Goal: Task Accomplishment & Management: Complete application form

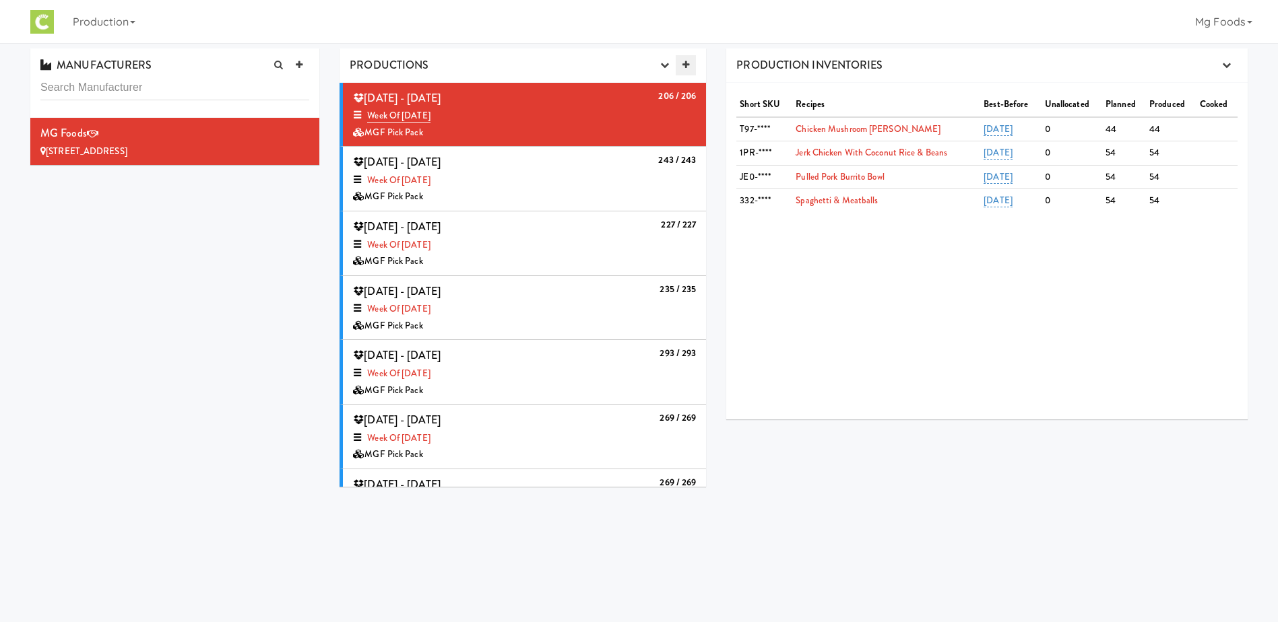
click at [687, 61] on icon at bounding box center [685, 65] width 7 height 9
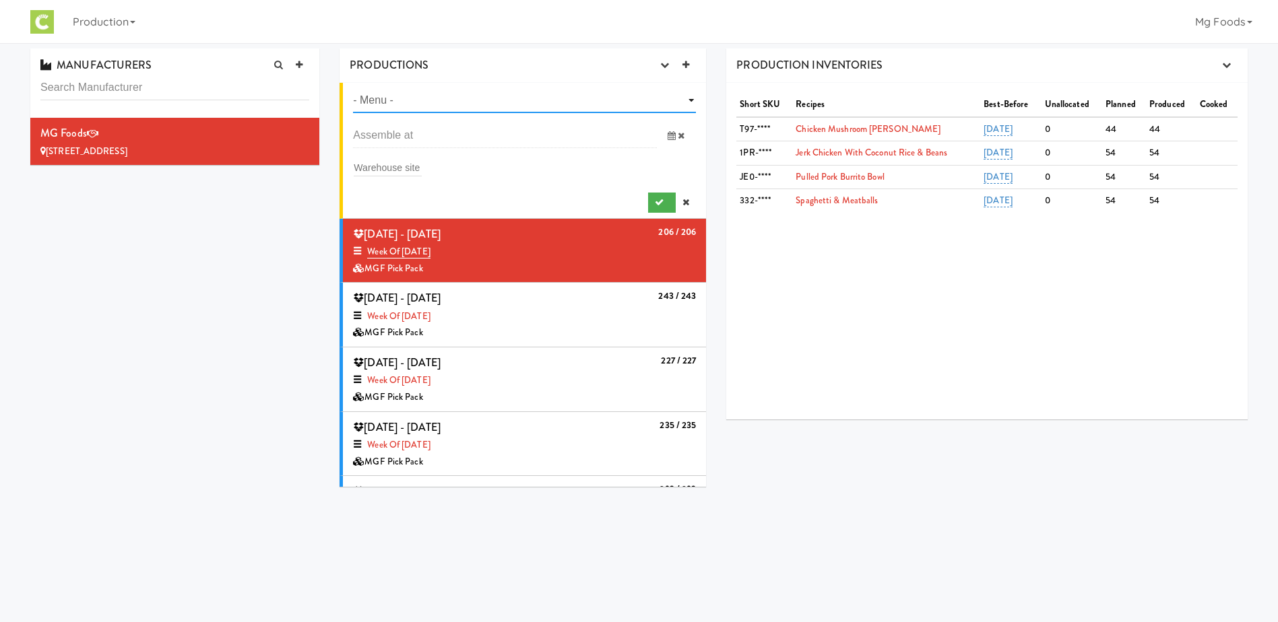
click at [517, 102] on select "- Menu - Week of [DATE] Week of [DATE] Week of [DATE] Week of [DATE] Week of [D…" at bounding box center [524, 100] width 343 height 25
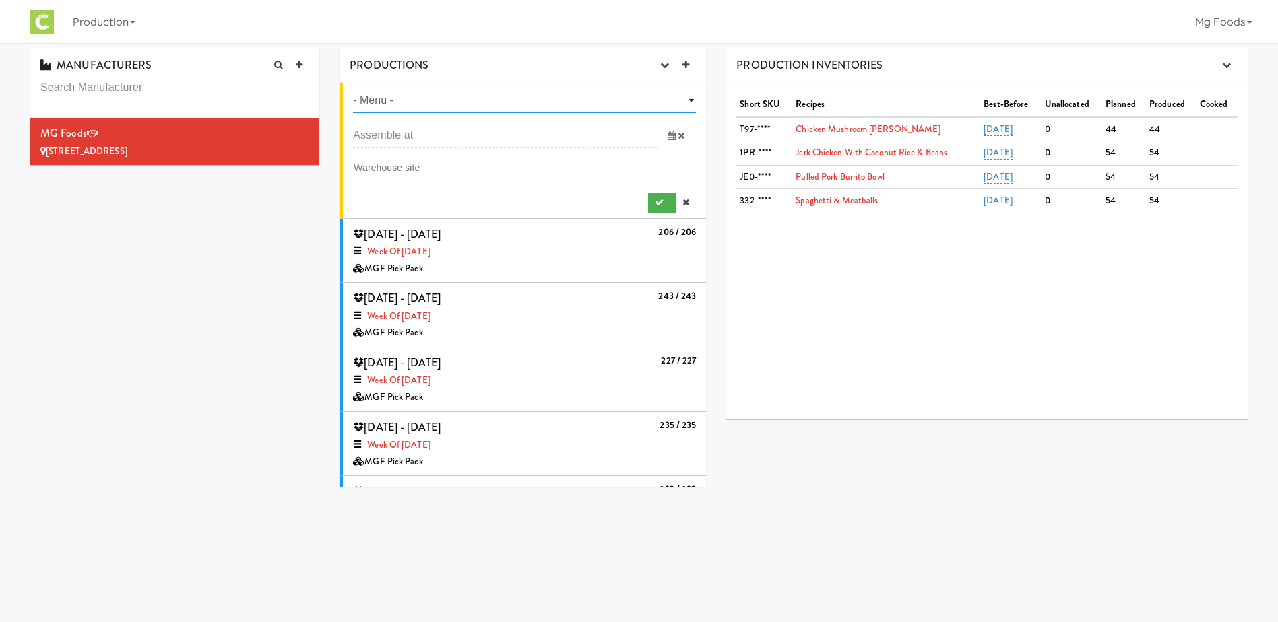
select select "number:1425"
click at [353, 88] on select "- Menu - Week of [DATE] Week of [DATE] Week of [DATE] Week of [DATE] Week of [D…" at bounding box center [524, 100] width 343 height 25
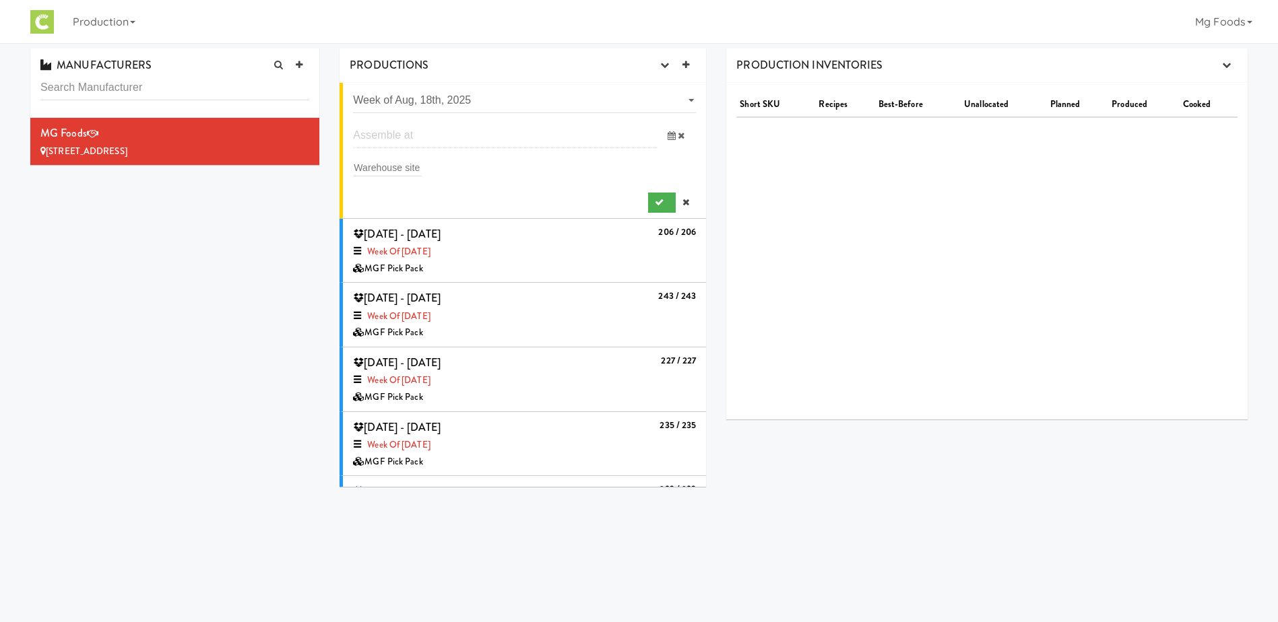
click at [437, 141] on input "text" at bounding box center [505, 135] width 304 height 25
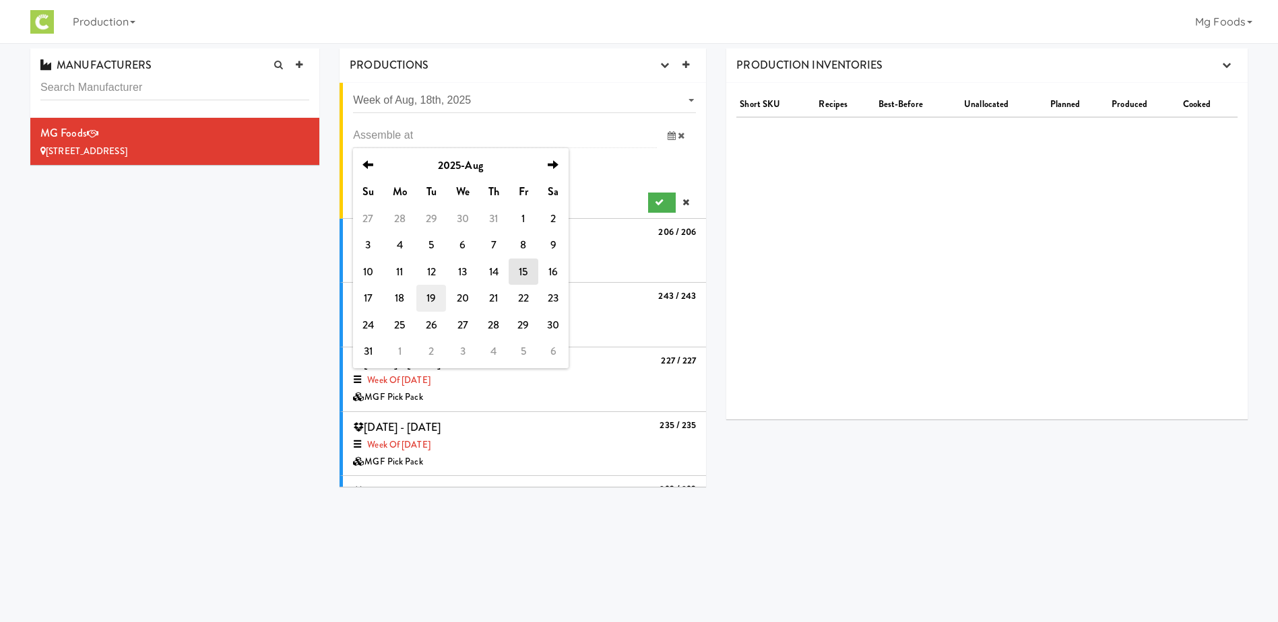
click at [428, 298] on td "19" at bounding box center [431, 298] width 30 height 27
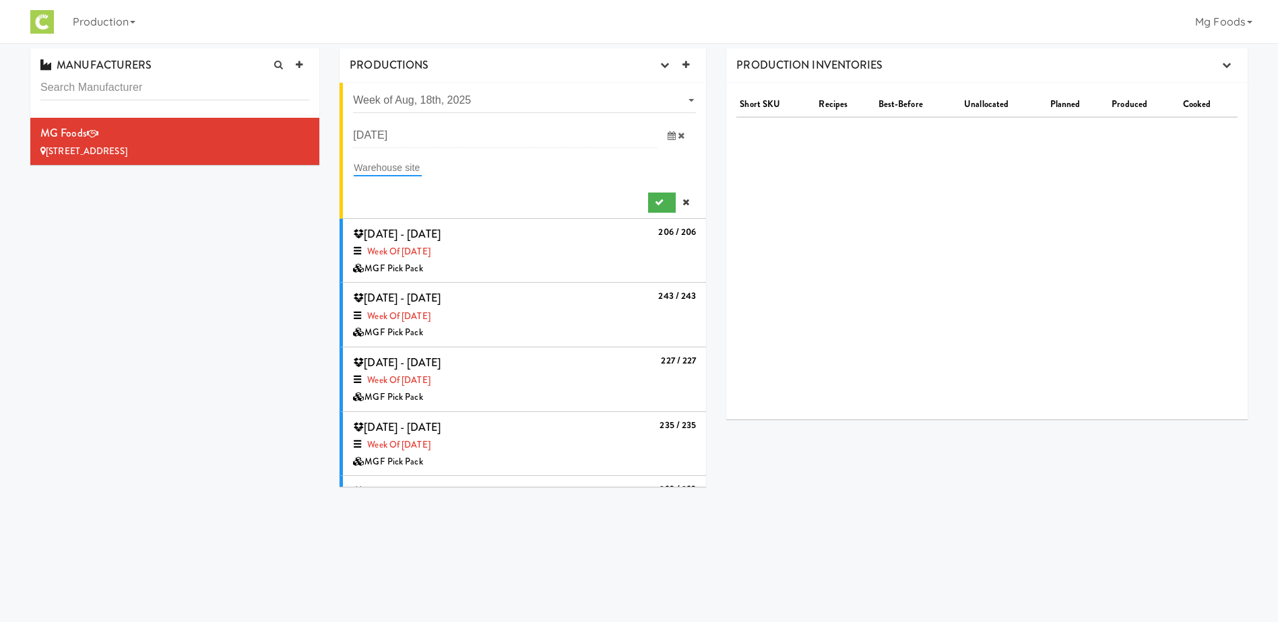
click at [385, 164] on input "text" at bounding box center [388, 168] width 68 height 18
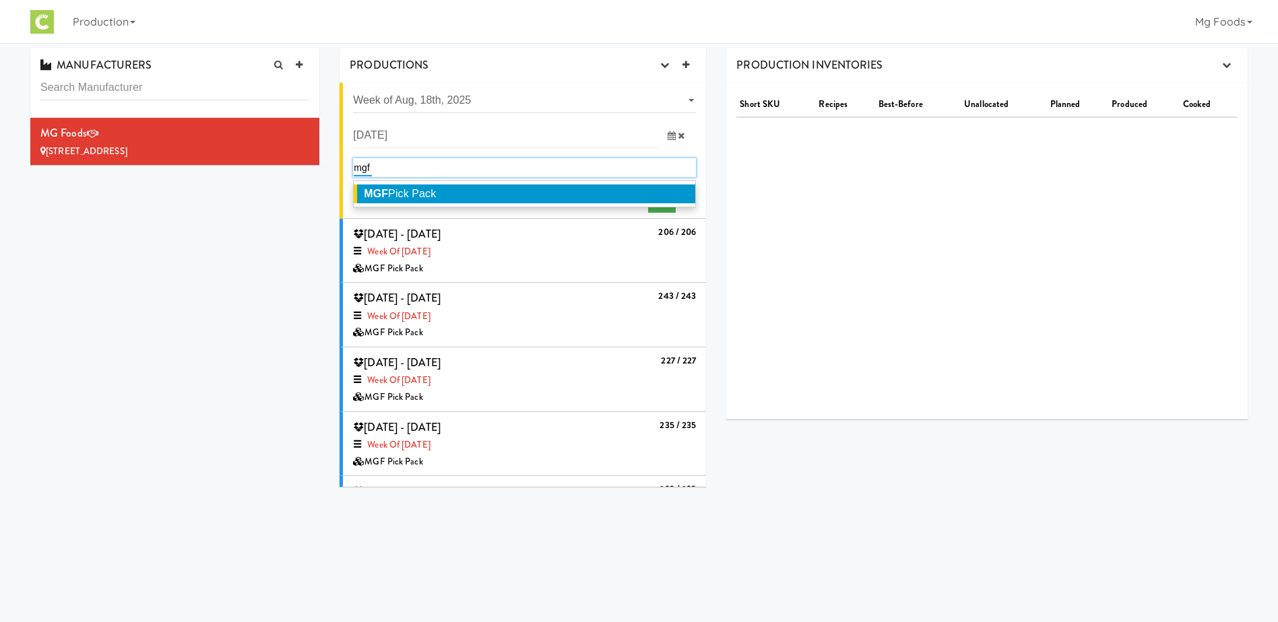
type input "mgf"
click at [434, 194] on span "MGF Pick Pack" at bounding box center [400, 193] width 72 height 11
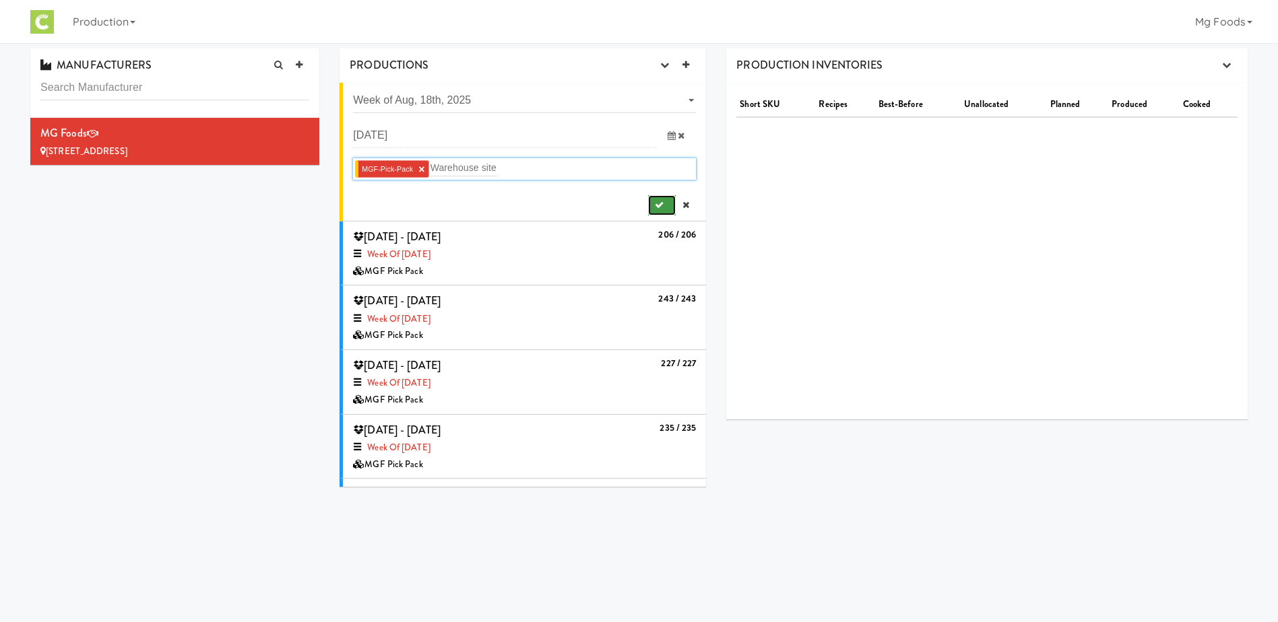
click at [655, 203] on icon "submit" at bounding box center [659, 205] width 9 height 9
click at [655, 201] on icon "submit" at bounding box center [659, 205] width 9 height 9
click at [693, 230] on icon at bounding box center [696, 229] width 7 height 9
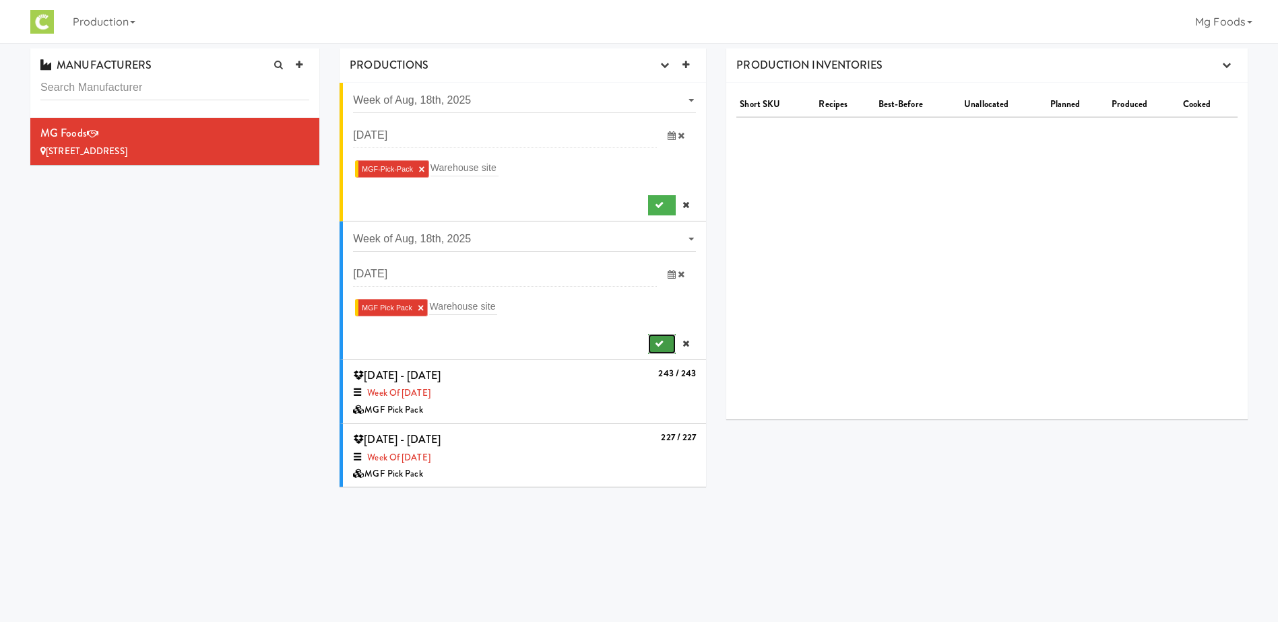
click at [655, 341] on icon "submit" at bounding box center [659, 343] width 9 height 9
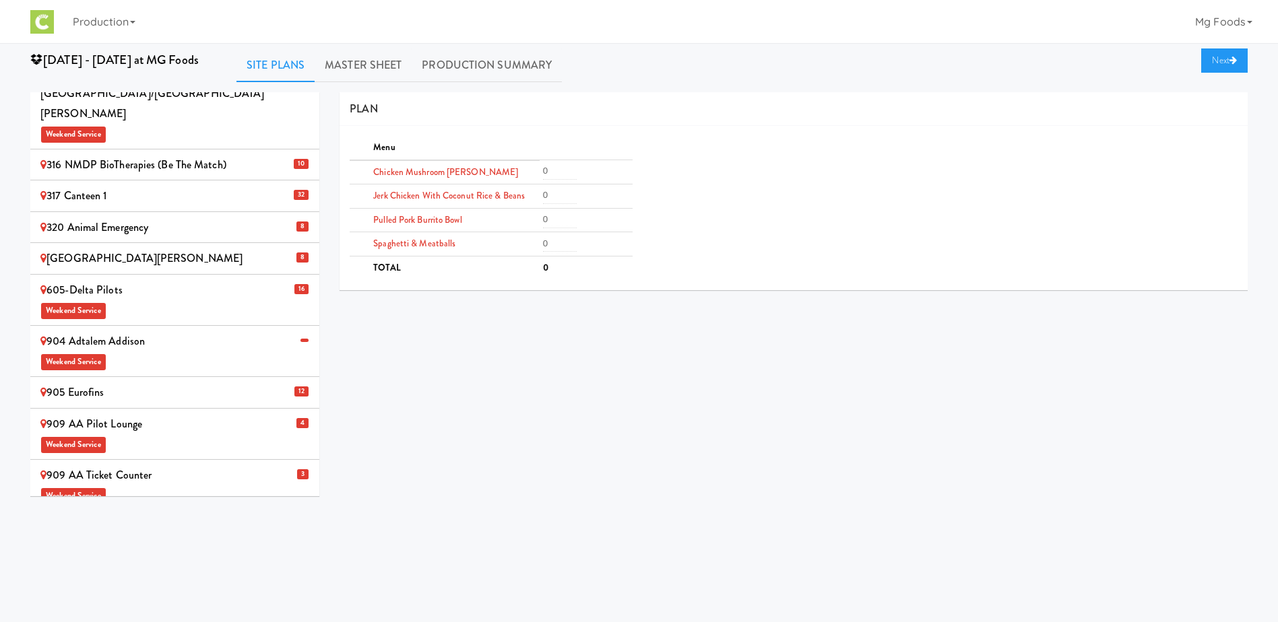
scroll to position [337, 0]
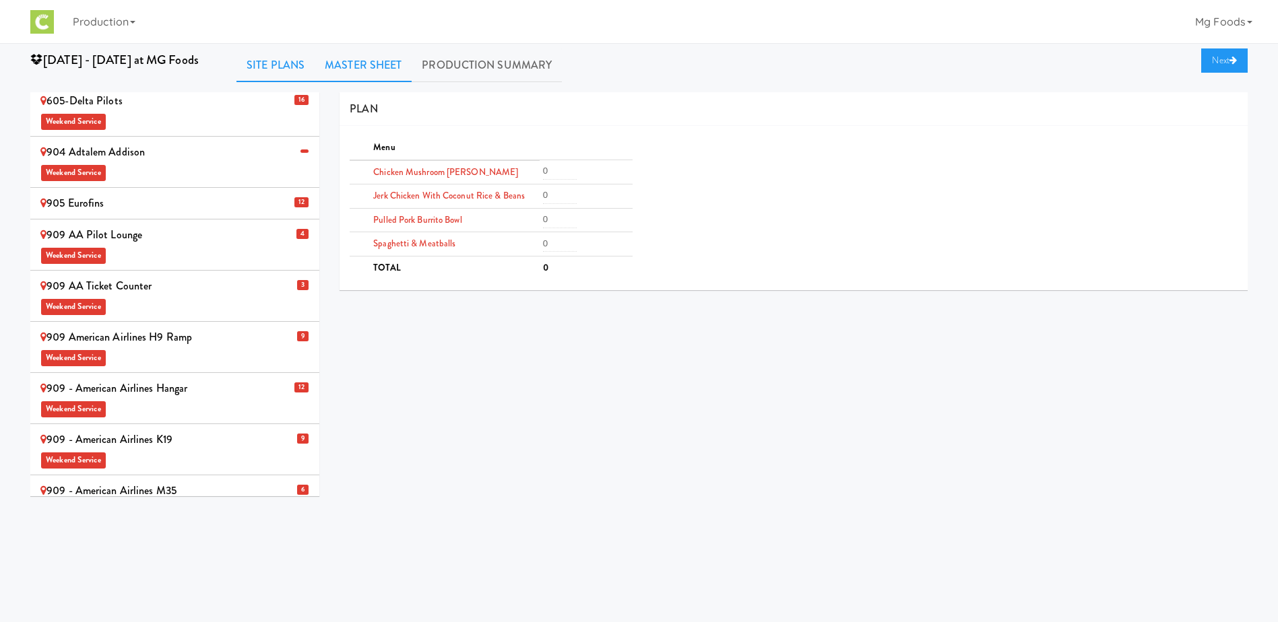
click at [368, 58] on link "Master Sheet" at bounding box center [363, 65] width 97 height 34
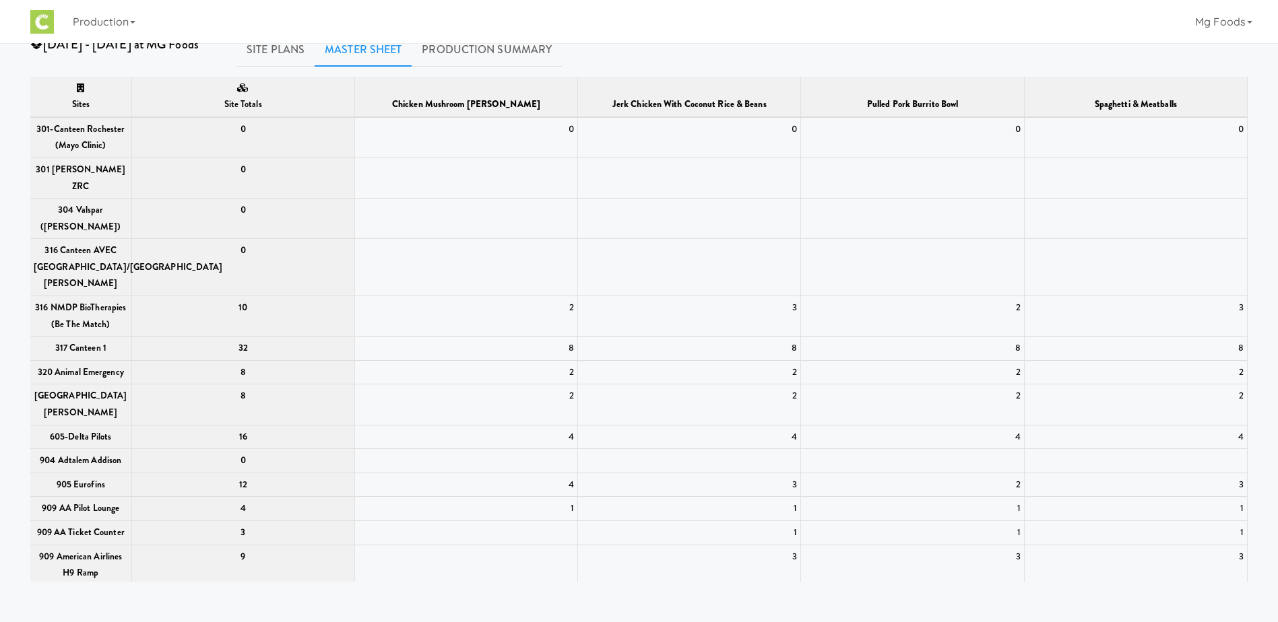
scroll to position [0, 0]
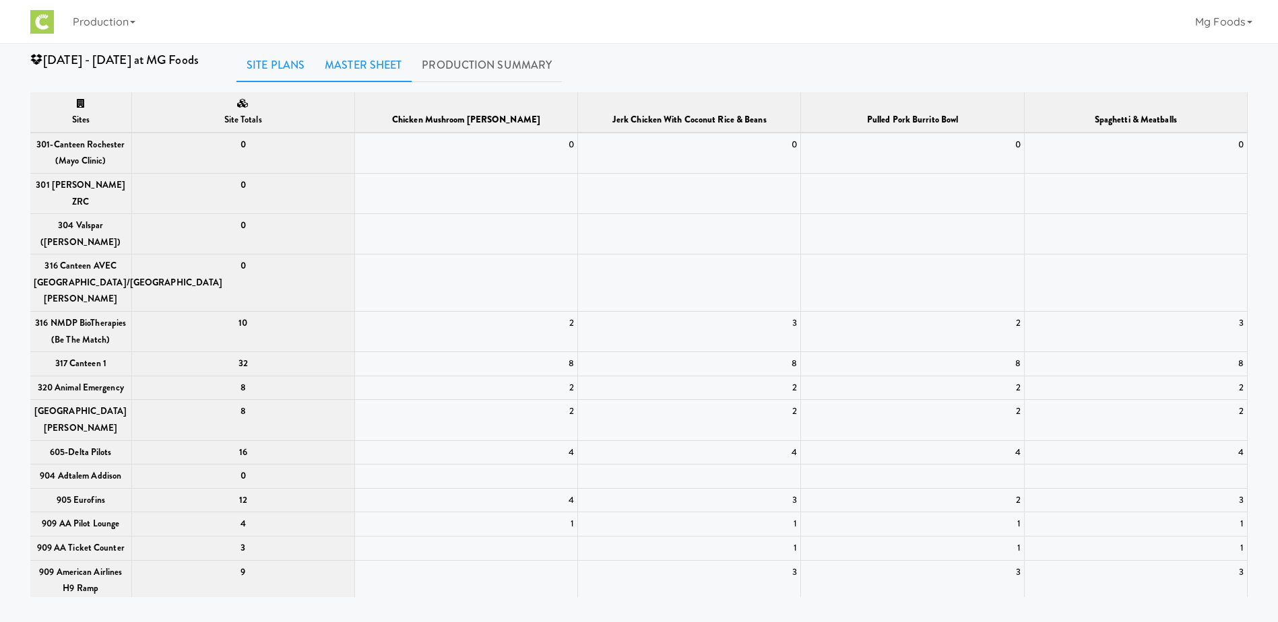
click at [279, 59] on link "Site Plans" at bounding box center [275, 65] width 78 height 34
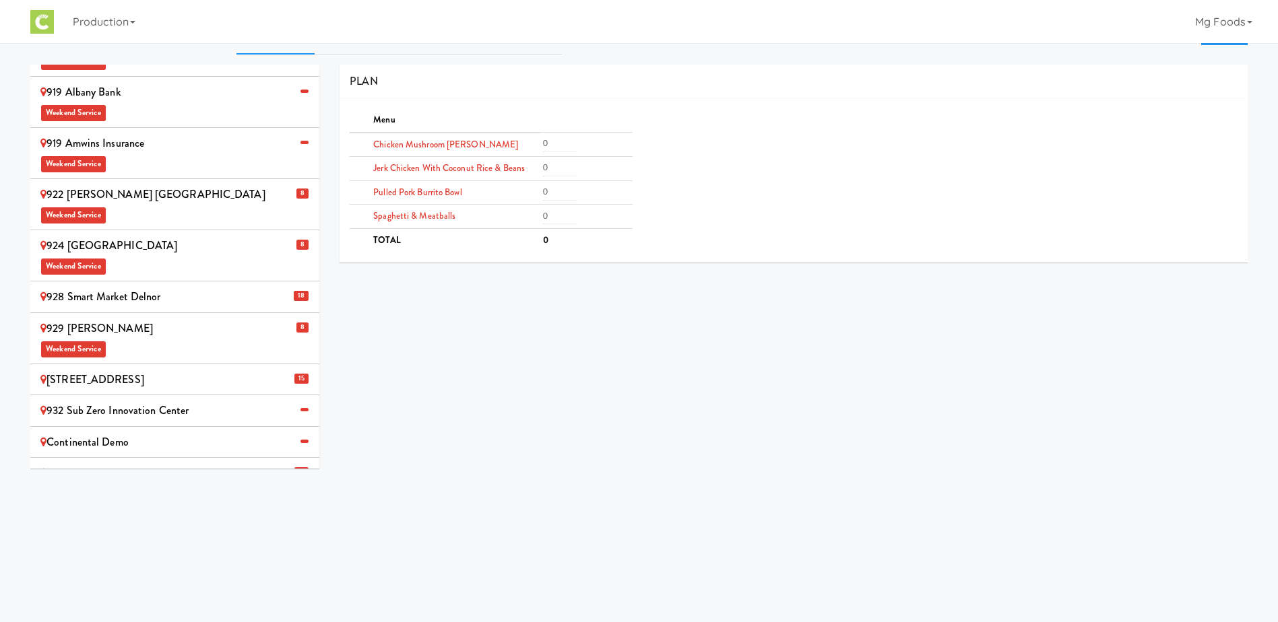
scroll to position [43, 0]
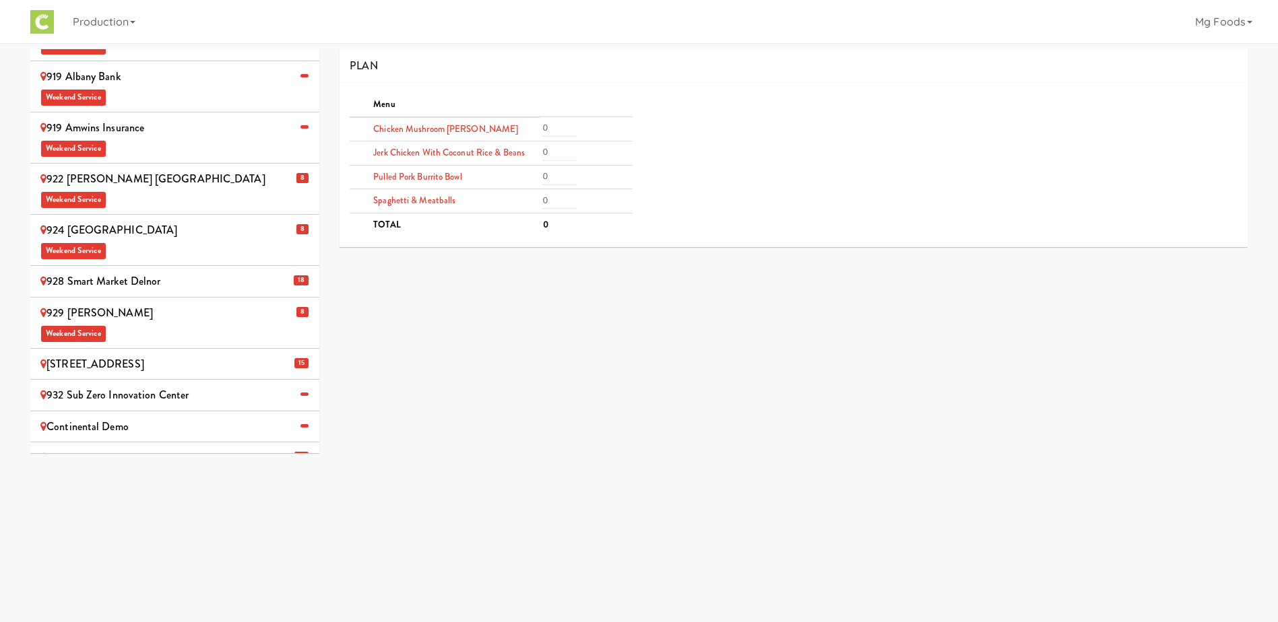
click at [152, 448] on div "MG Foods Extras Weekend Service" at bounding box center [174, 468] width 269 height 40
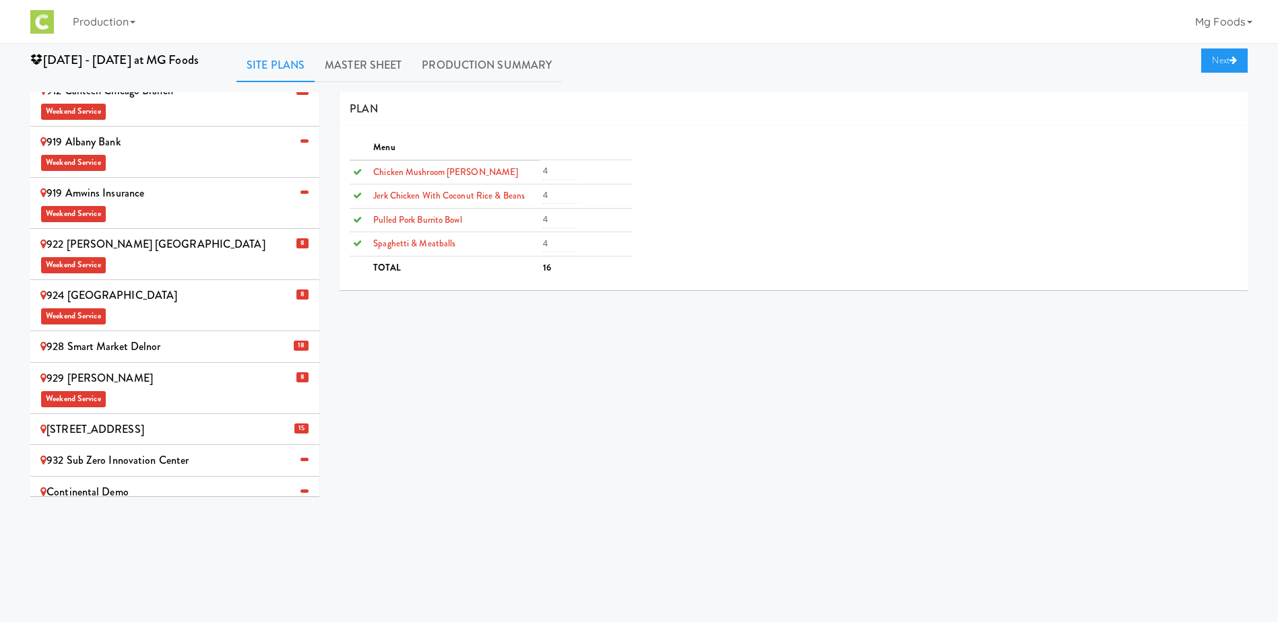
scroll to position [810, 0]
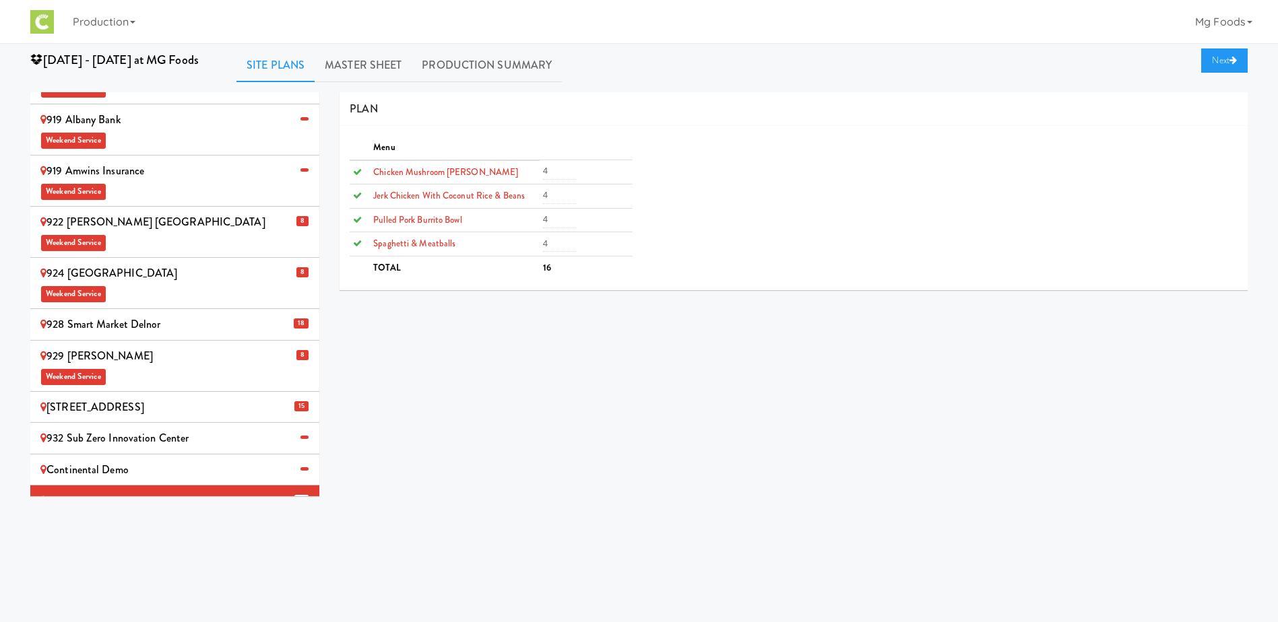
click at [156, 460] on div "Continental Demo" at bounding box center [174, 470] width 269 height 20
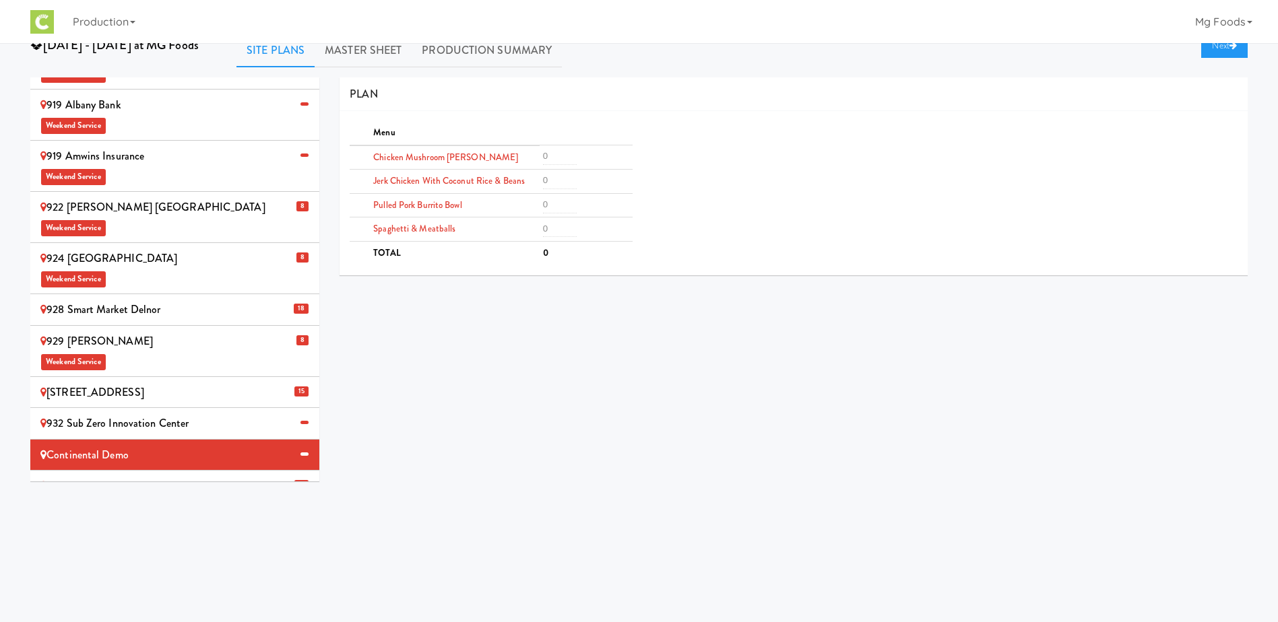
scroll to position [0, 0]
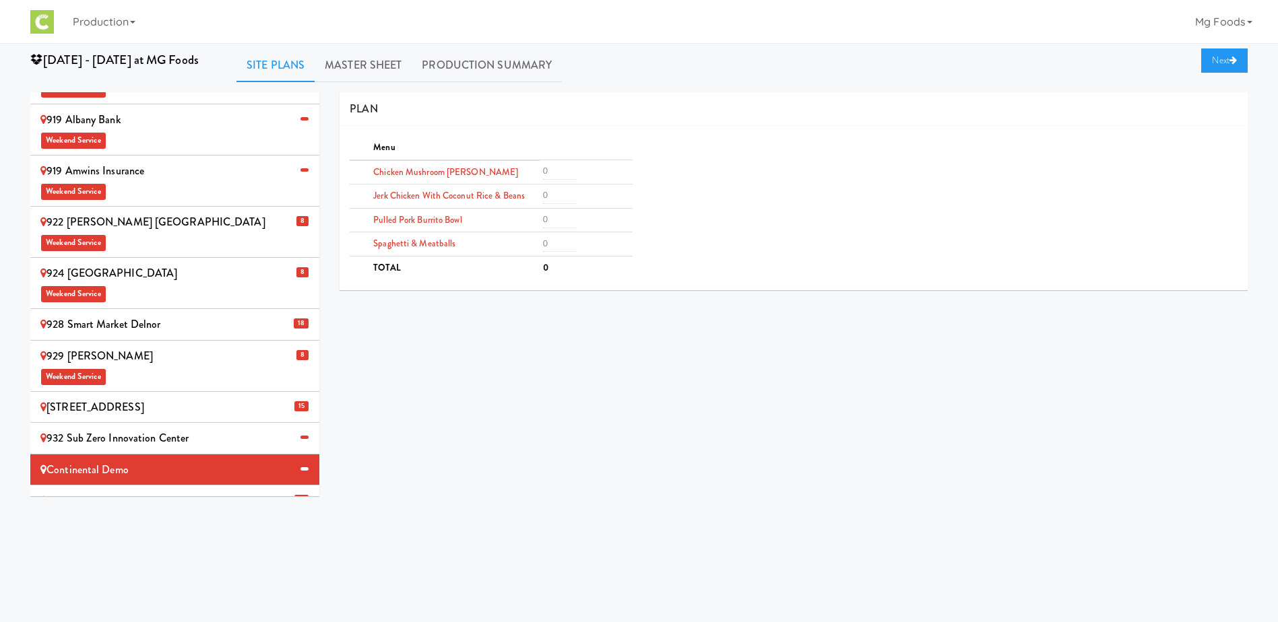
click at [162, 428] on div "932 Sub Zero Innovation Center" at bounding box center [174, 438] width 269 height 20
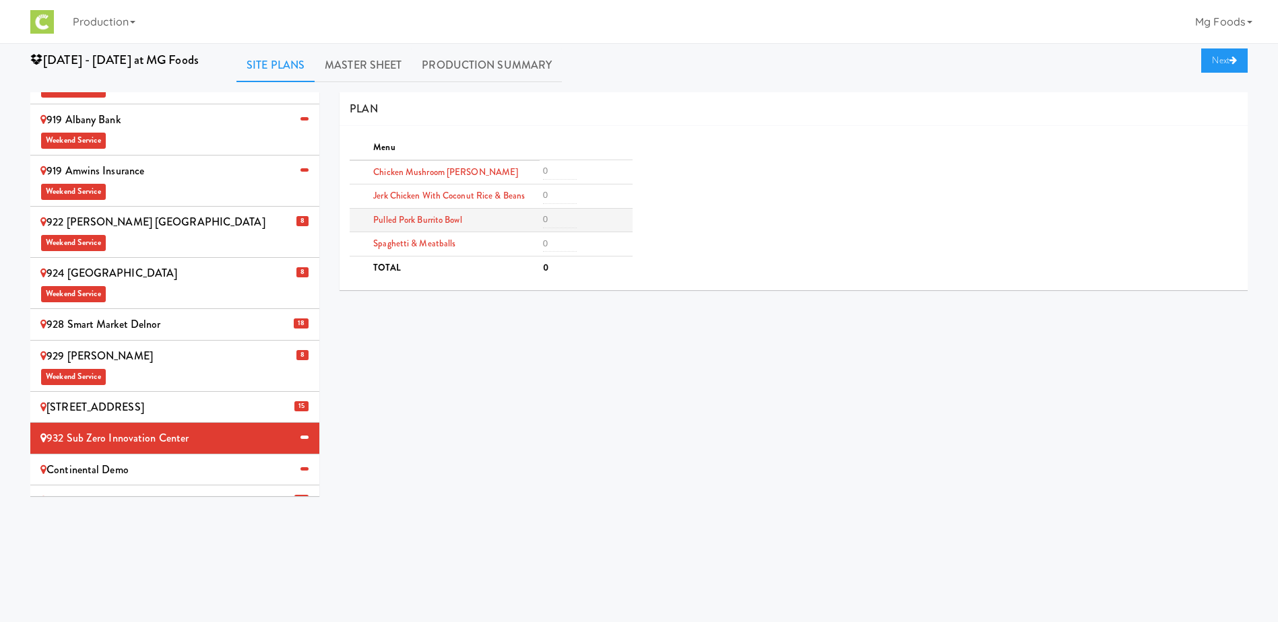
click at [550, 205] on td at bounding box center [585, 197] width 93 height 24
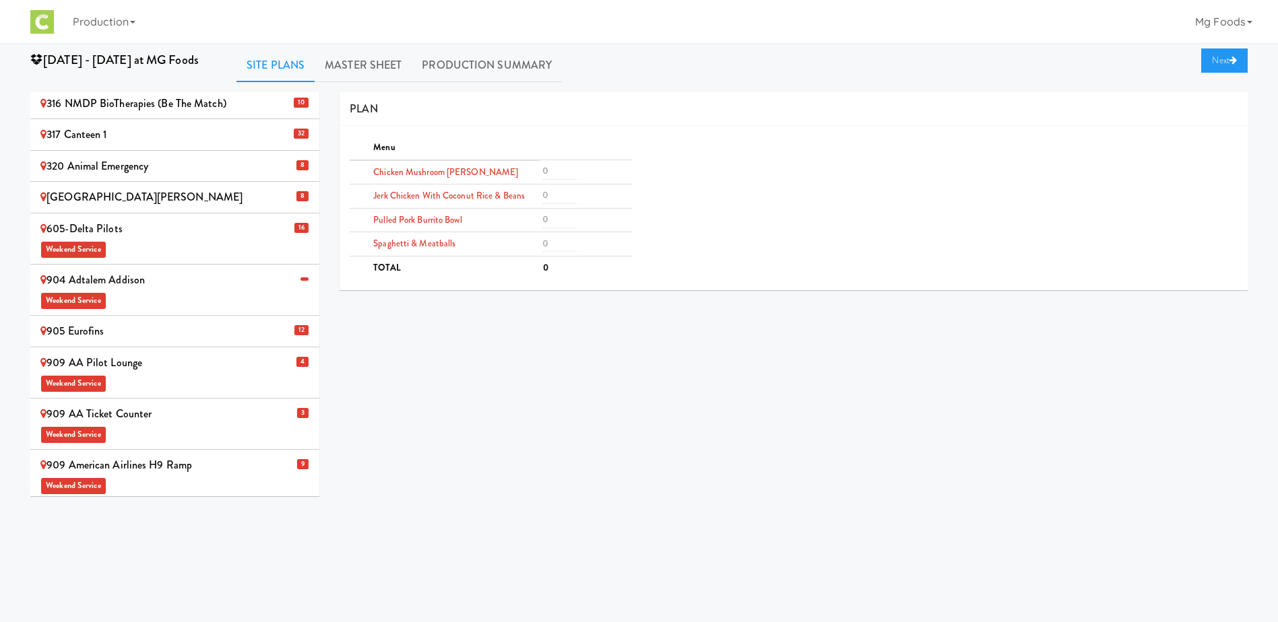
scroll to position [2, 0]
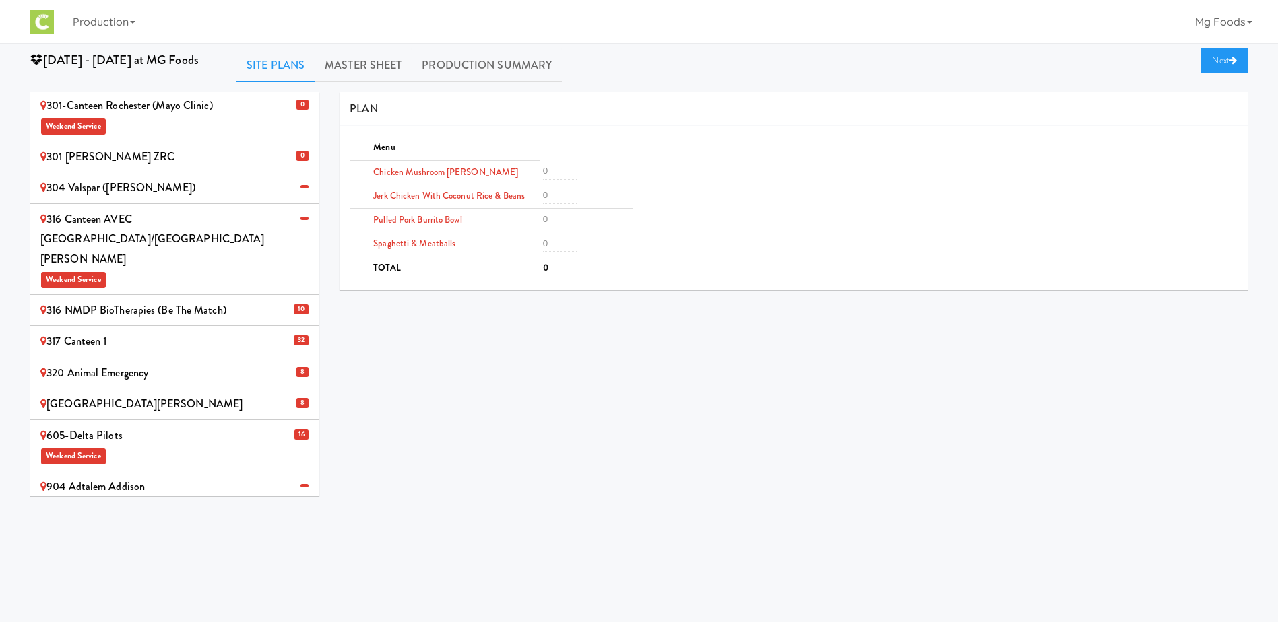
click at [241, 184] on div "304 Valspar ([PERSON_NAME])" at bounding box center [174, 188] width 269 height 20
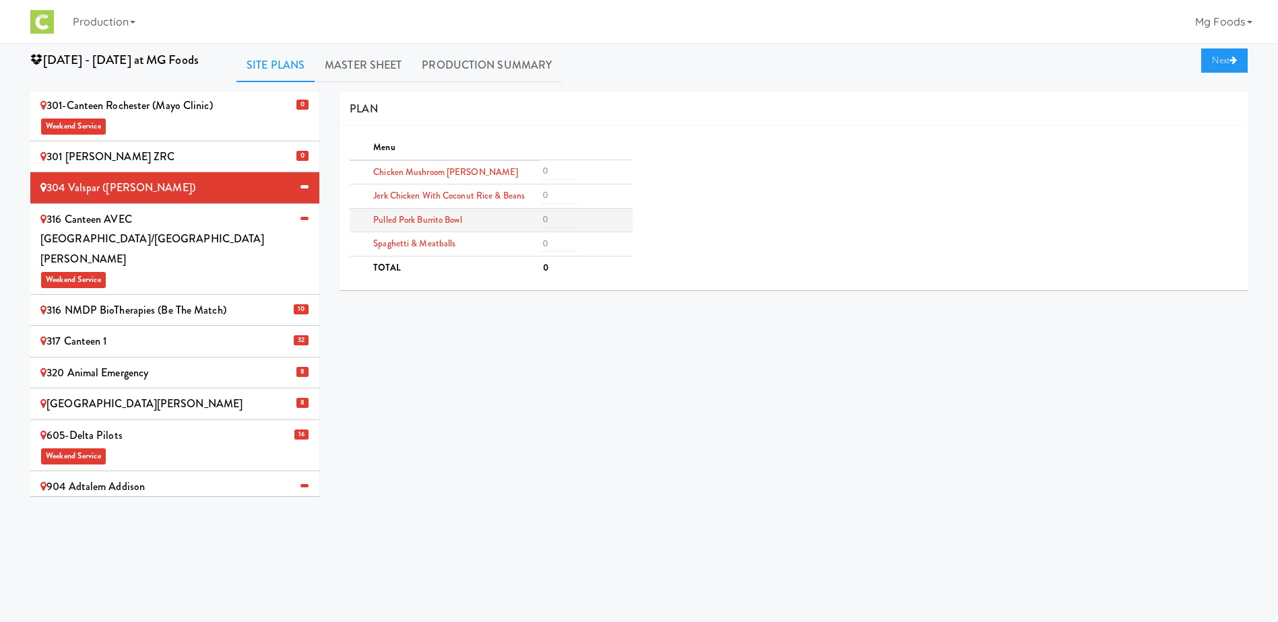
click at [556, 210] on td at bounding box center [585, 220] width 93 height 24
click at [333, 65] on link "Master Sheet" at bounding box center [363, 65] width 97 height 34
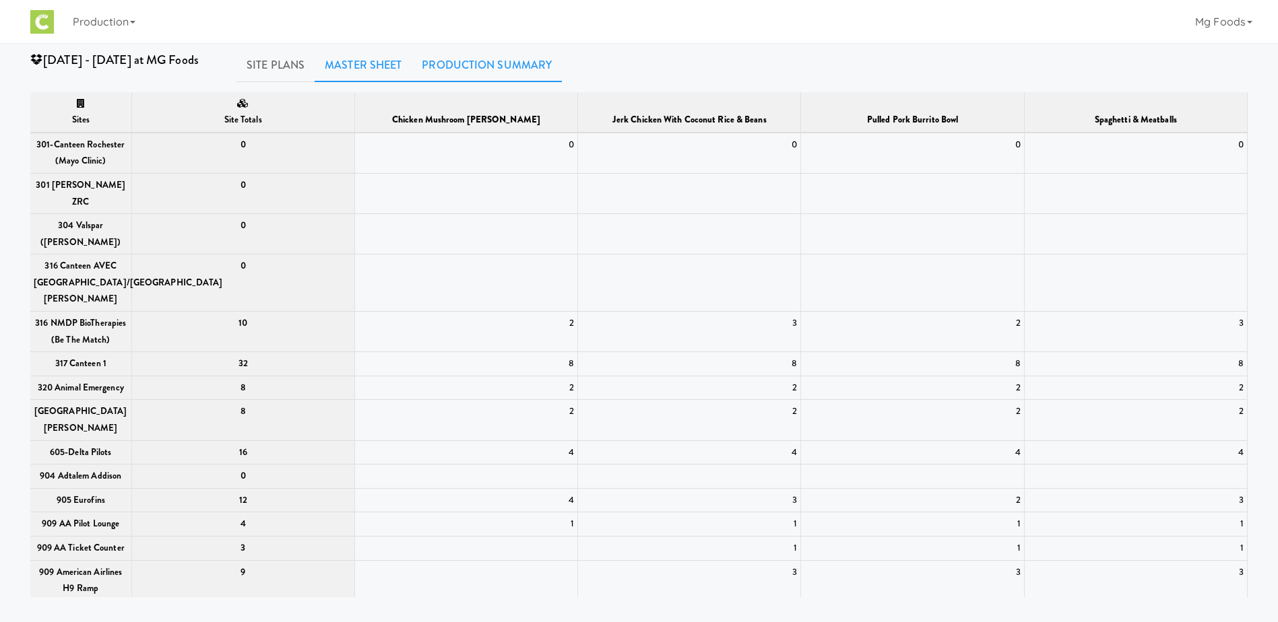
click at [467, 65] on link "Production Summary" at bounding box center [486, 65] width 150 height 34
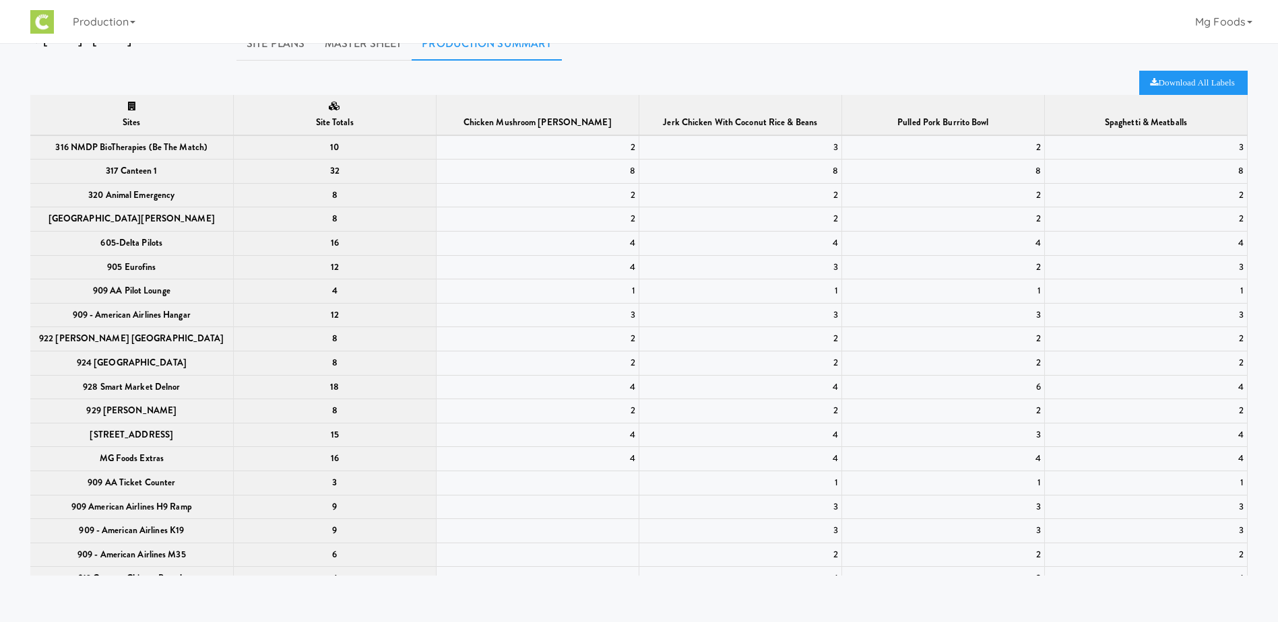
scroll to position [0, 0]
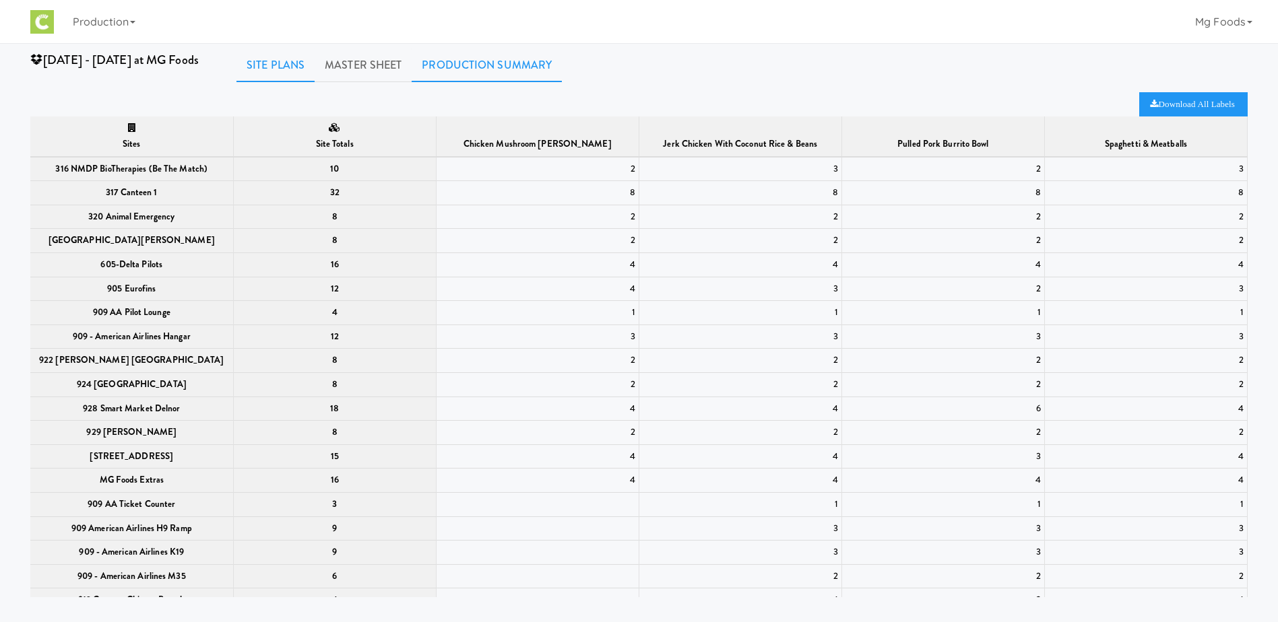
click at [269, 65] on link "Site Plans" at bounding box center [275, 65] width 78 height 34
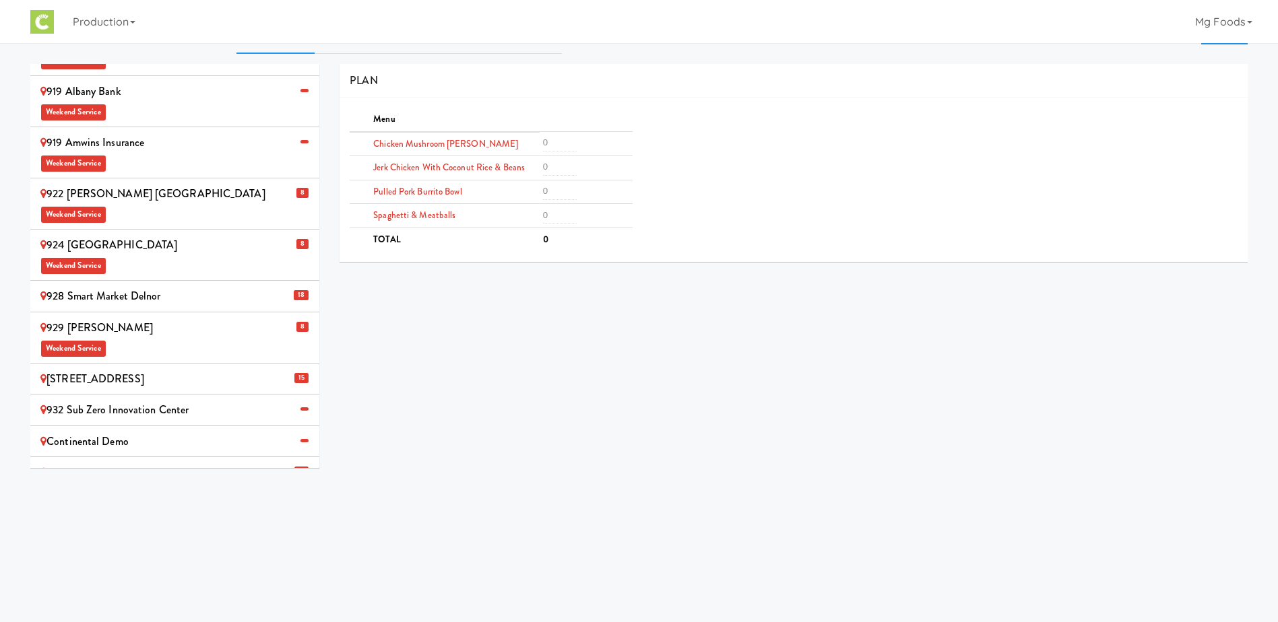
scroll to position [43, 0]
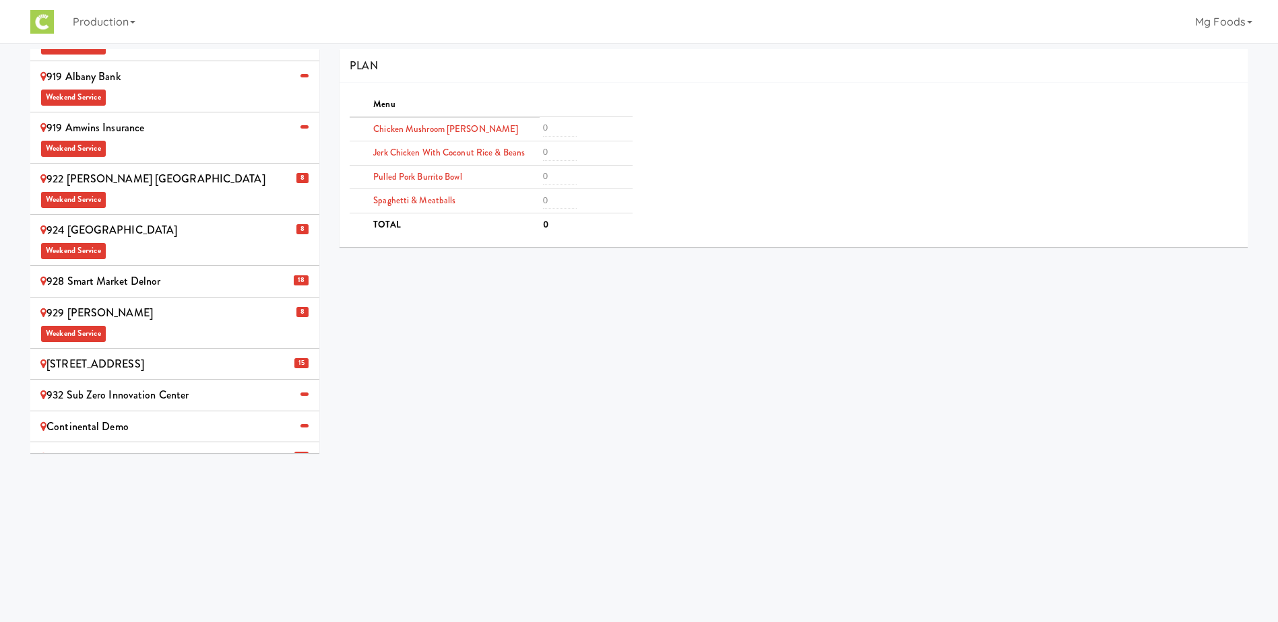
click at [178, 417] on div "Continental Demo" at bounding box center [174, 427] width 269 height 20
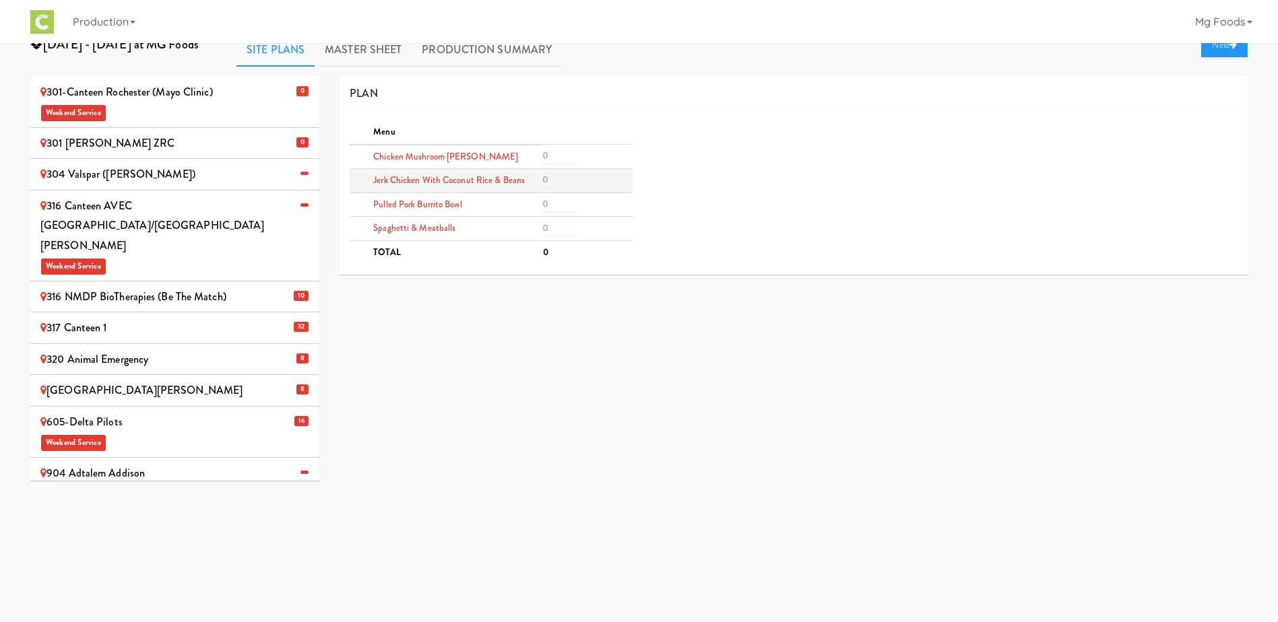
scroll to position [0, 0]
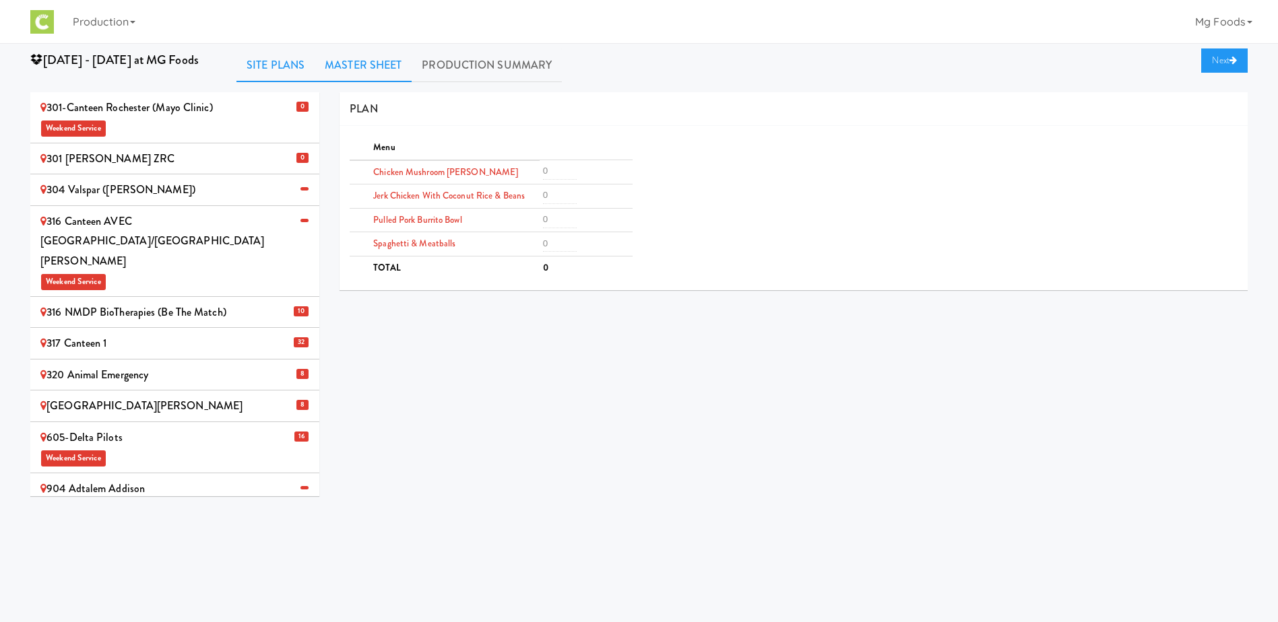
click at [344, 65] on link "Master Sheet" at bounding box center [363, 65] width 97 height 34
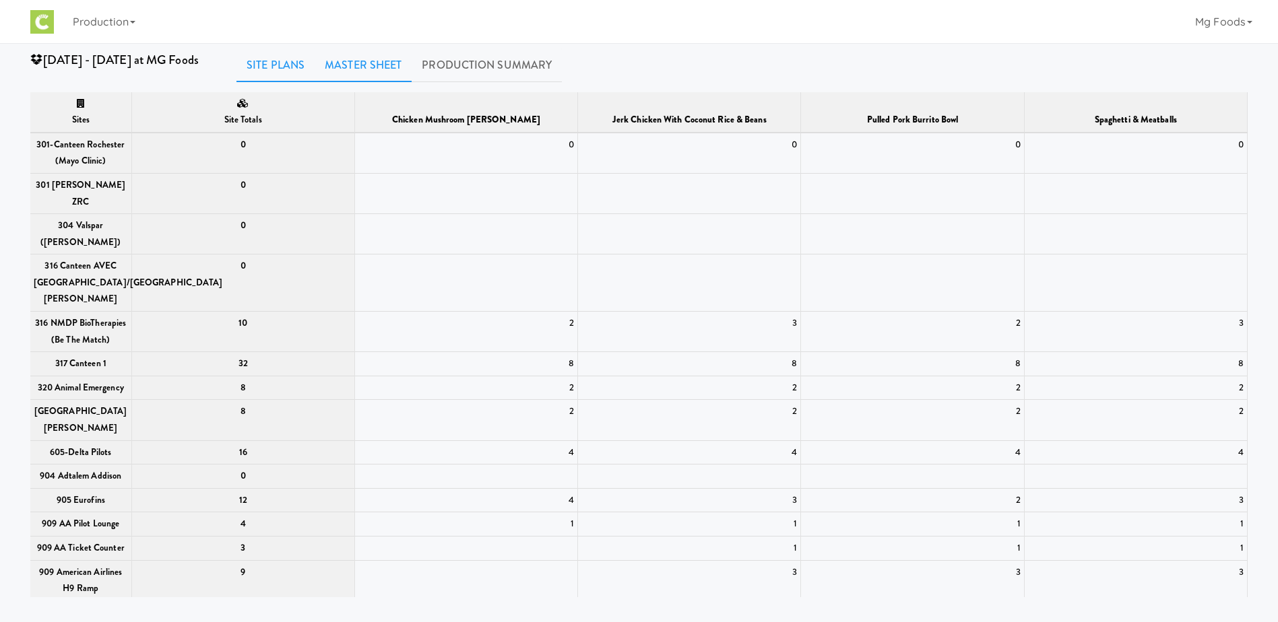
click at [268, 74] on link "Site Plans" at bounding box center [275, 65] width 78 height 34
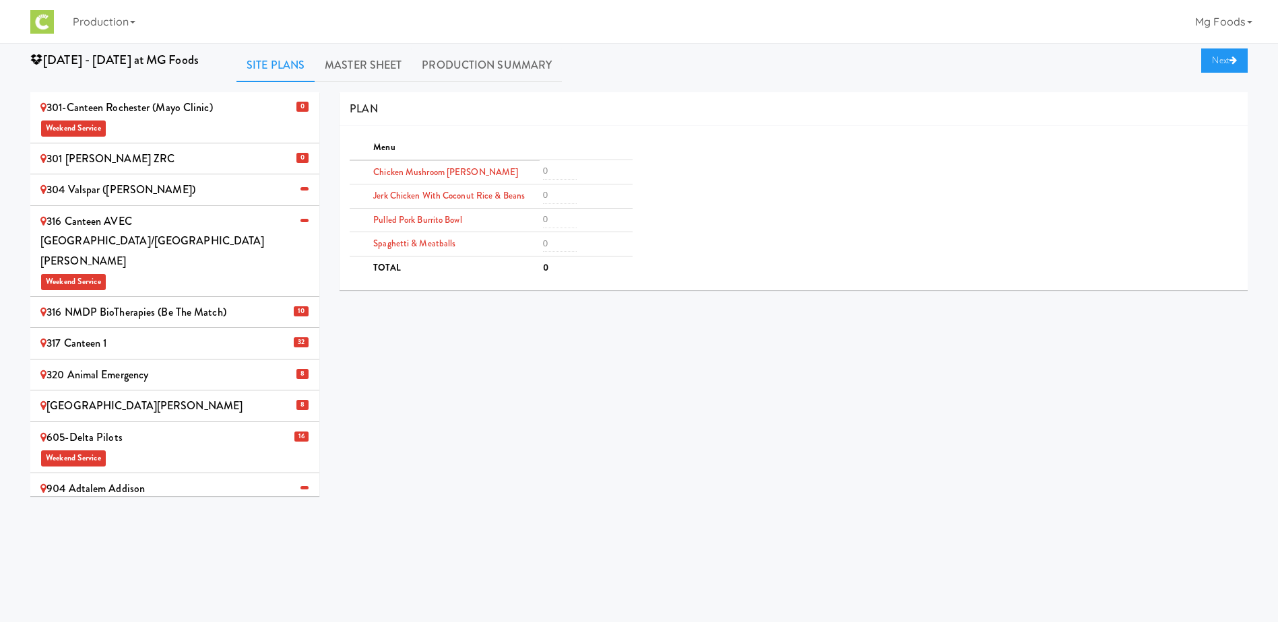
click at [198, 228] on div "316 Canteen AVEC Minneapolis/St [PERSON_NAME] Weekend Service" at bounding box center [174, 250] width 269 height 79
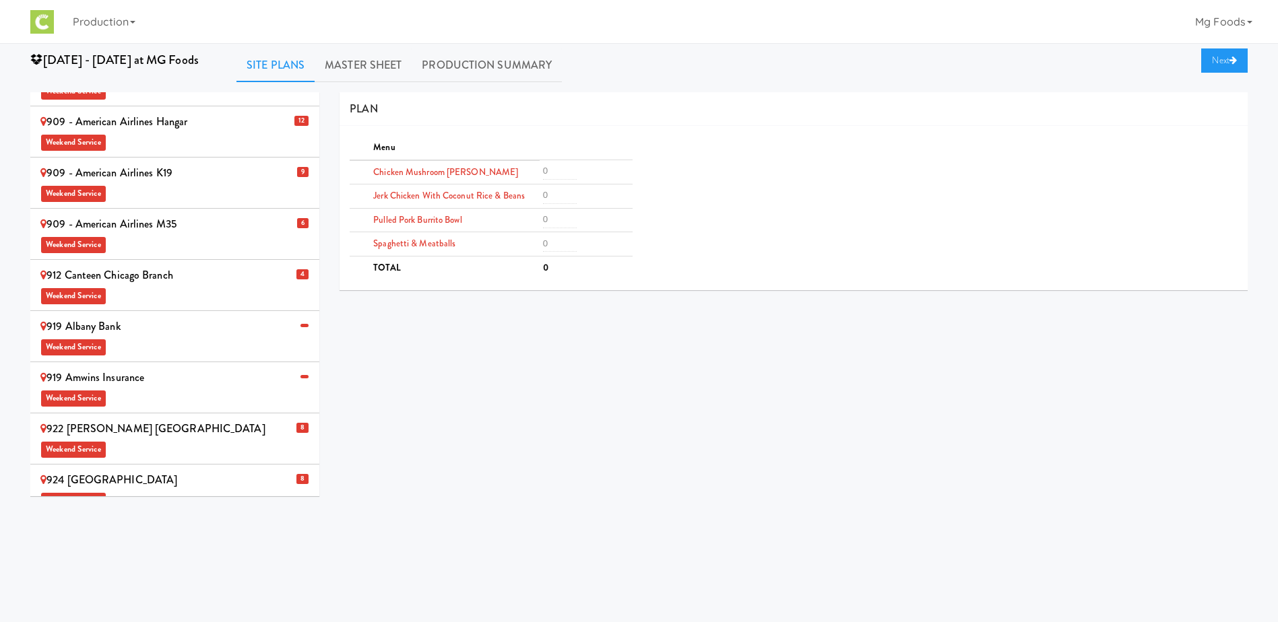
scroll to position [741, 0]
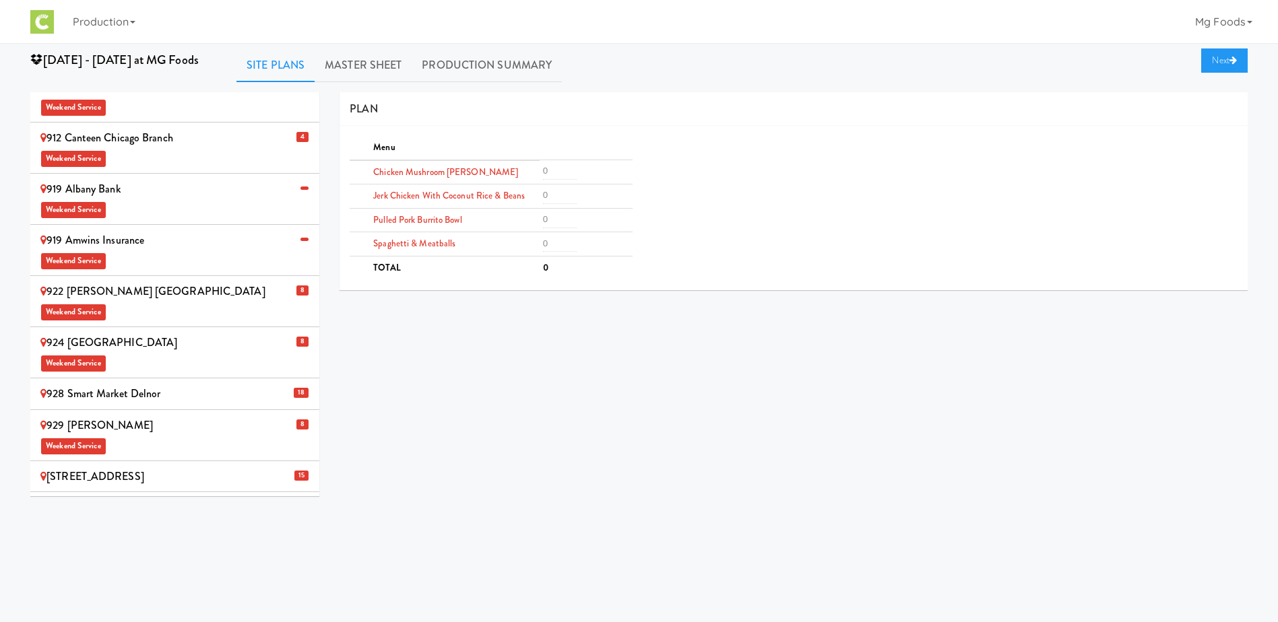
click at [143, 333] on div "924 Midwestern University Weekend Service" at bounding box center [174, 353] width 269 height 40
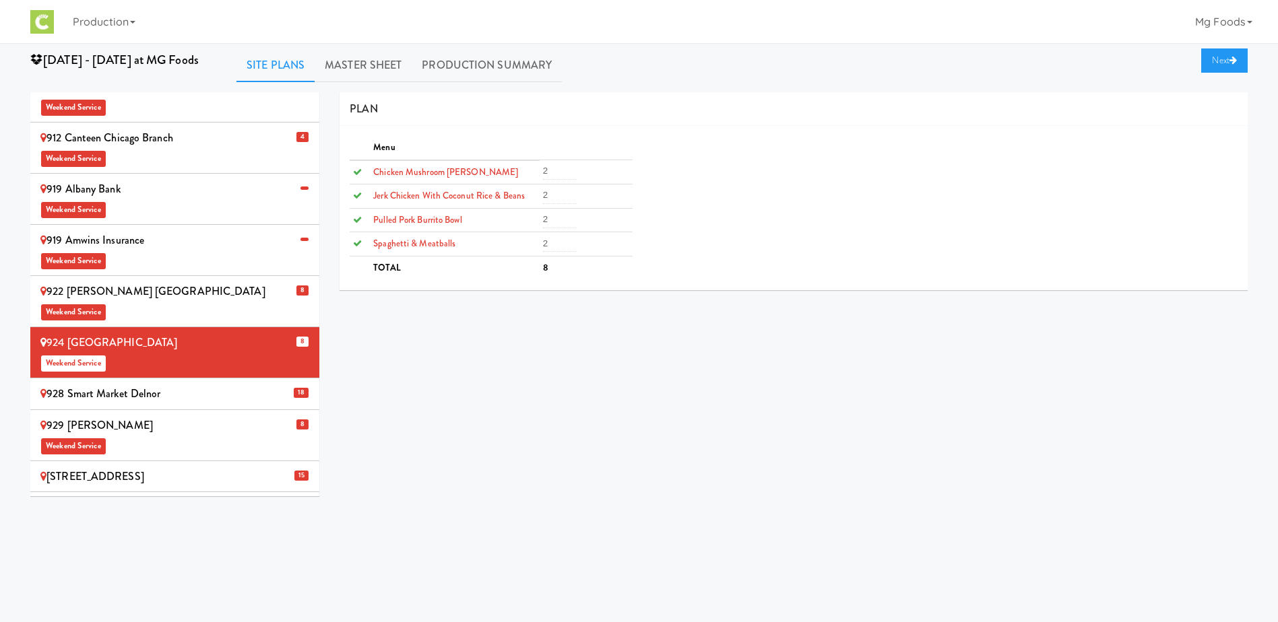
click at [531, 335] on div "0 301-Canteen Rochester (Mayo Clinic) Weekend Service 0 301 [PERSON_NAME] ZRC 3…" at bounding box center [638, 299] width 1237 height 414
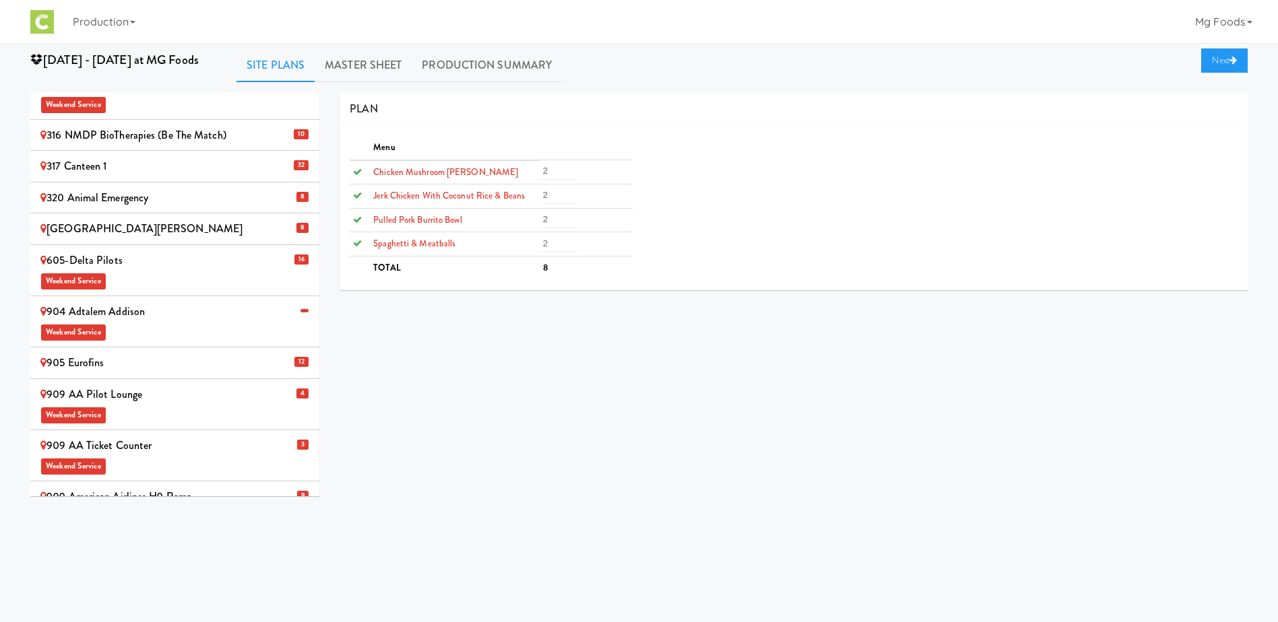
scroll to position [0, 0]
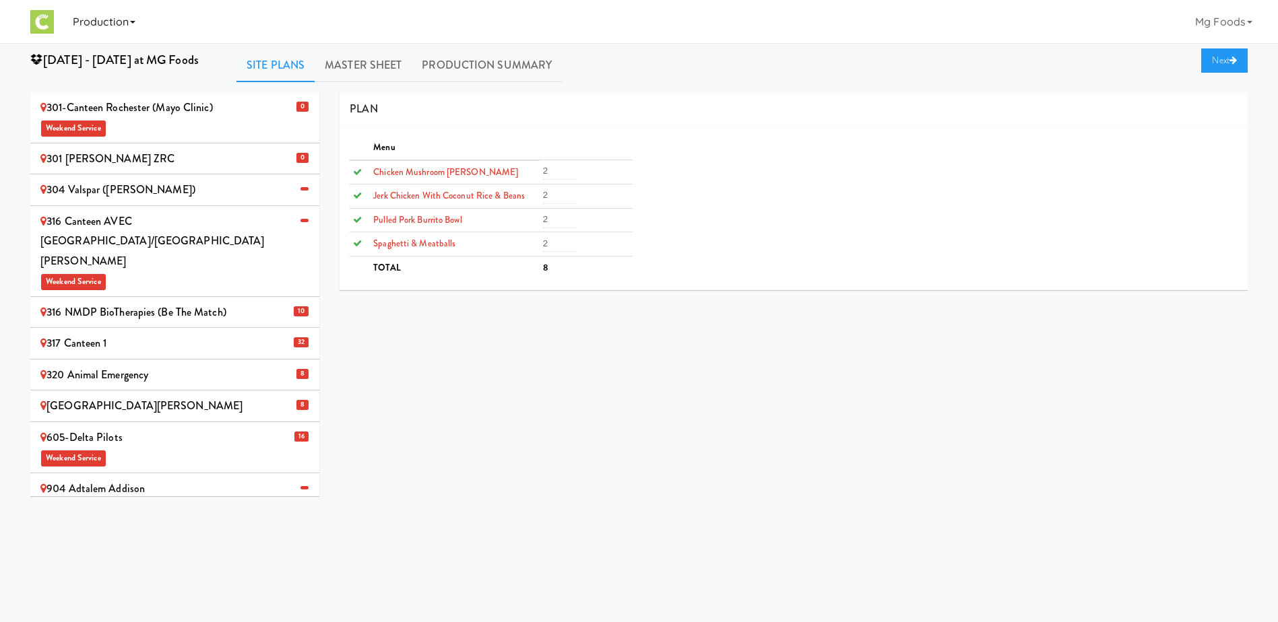
click at [90, 21] on link "Production" at bounding box center [103, 21] width 73 height 43
click at [46, 21] on img at bounding box center [42, 22] width 24 height 24
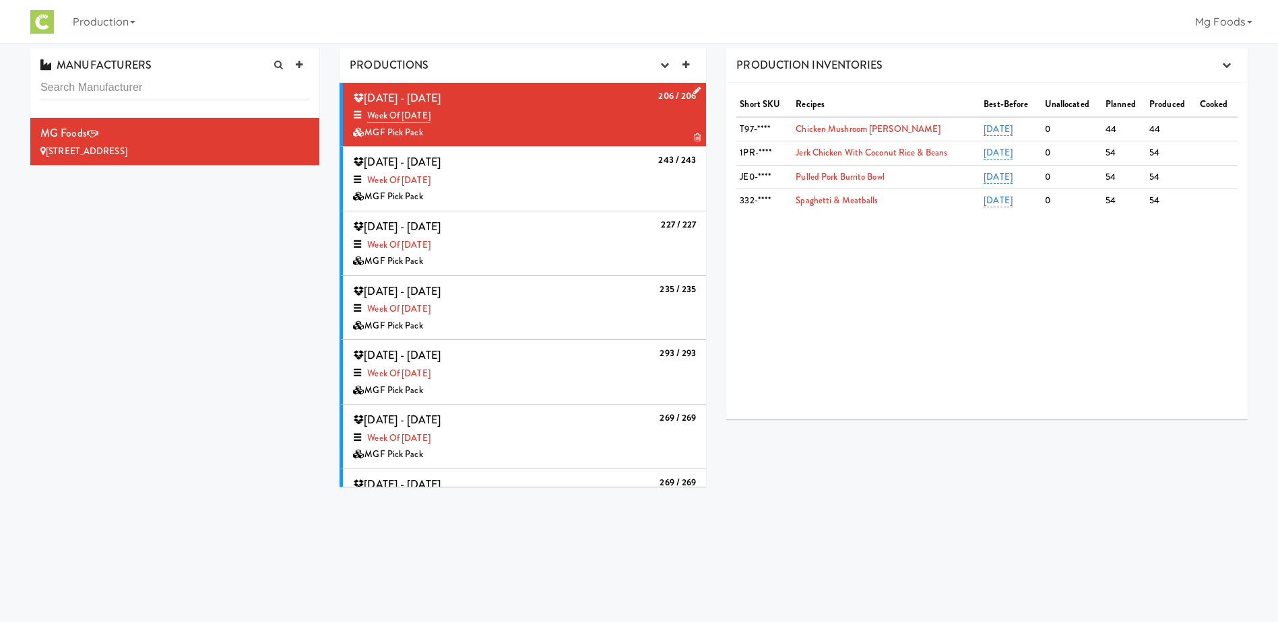
click at [693, 88] on icon at bounding box center [696, 90] width 7 height 9
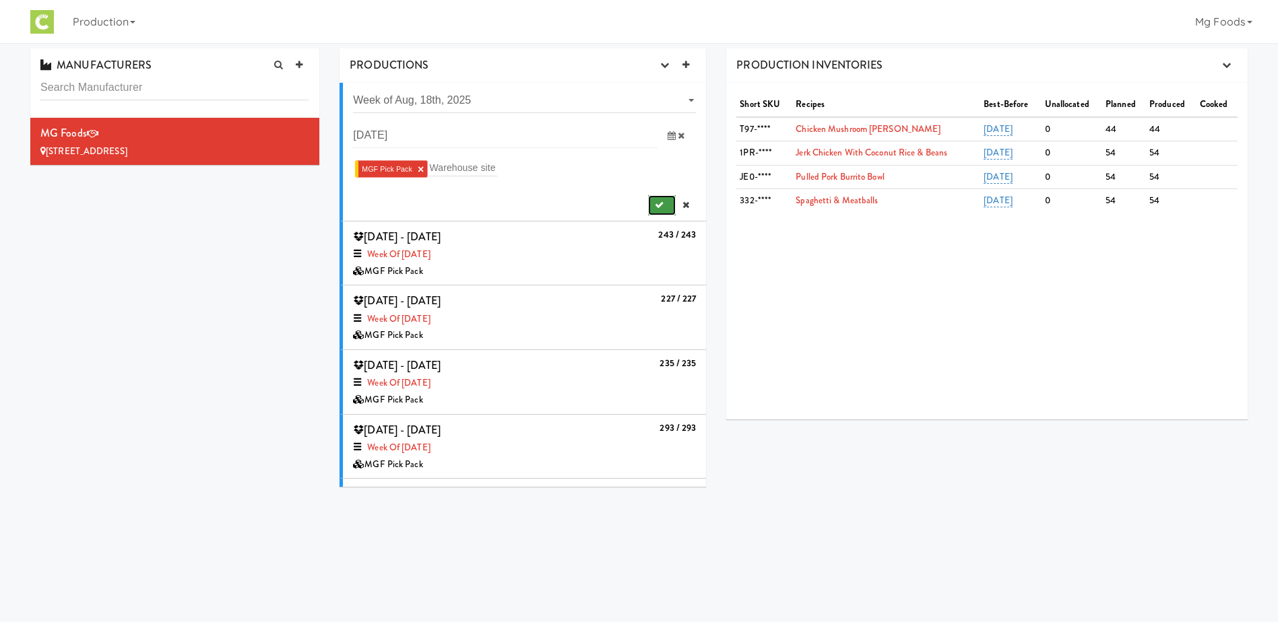
click at [655, 204] on icon "submit" at bounding box center [659, 205] width 9 height 9
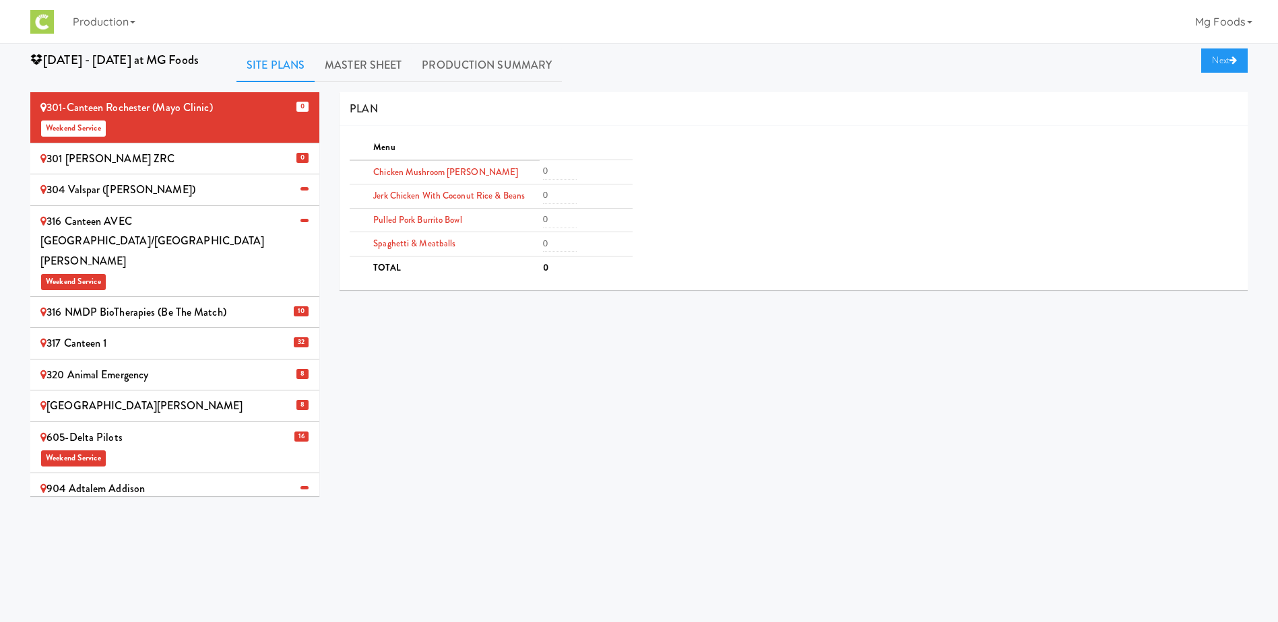
click at [145, 154] on div "301 [PERSON_NAME] ZRC" at bounding box center [174, 159] width 269 height 20
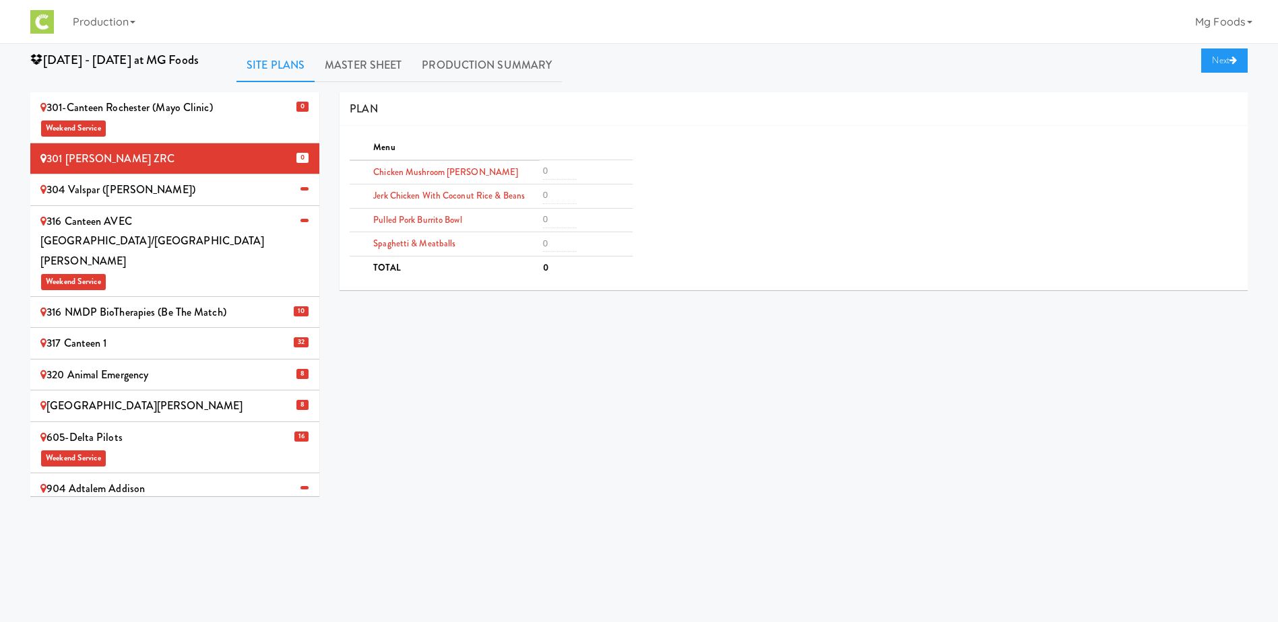
click at [158, 113] on div "301-Canteen Rochester (Mayo Clinic) Weekend Service" at bounding box center [174, 118] width 269 height 40
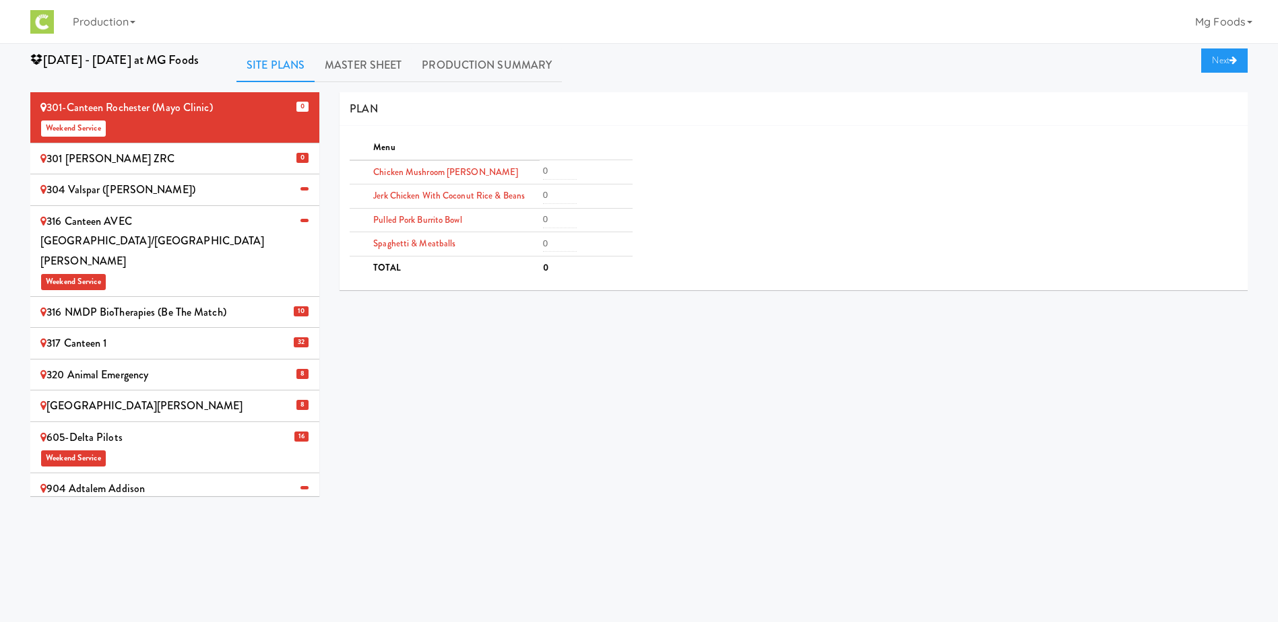
click at [81, 183] on div "304 Valspar ([PERSON_NAME])" at bounding box center [174, 190] width 269 height 20
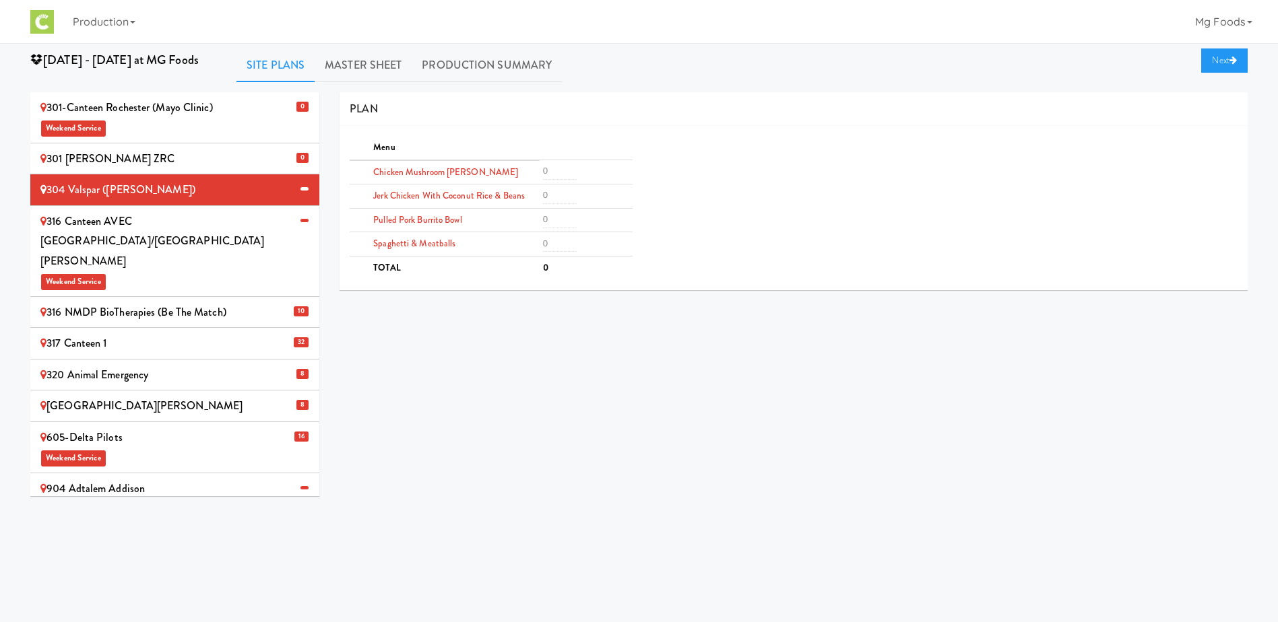
drag, startPoint x: 488, startPoint y: 339, endPoint x: 523, endPoint y: 354, distance: 38.0
click at [488, 339] on div "0 301-Canteen Rochester (Mayo Clinic) Weekend Service 0 301 [PERSON_NAME] ZRC 3…" at bounding box center [638, 299] width 1237 height 414
click at [36, 22] on img at bounding box center [42, 22] width 24 height 24
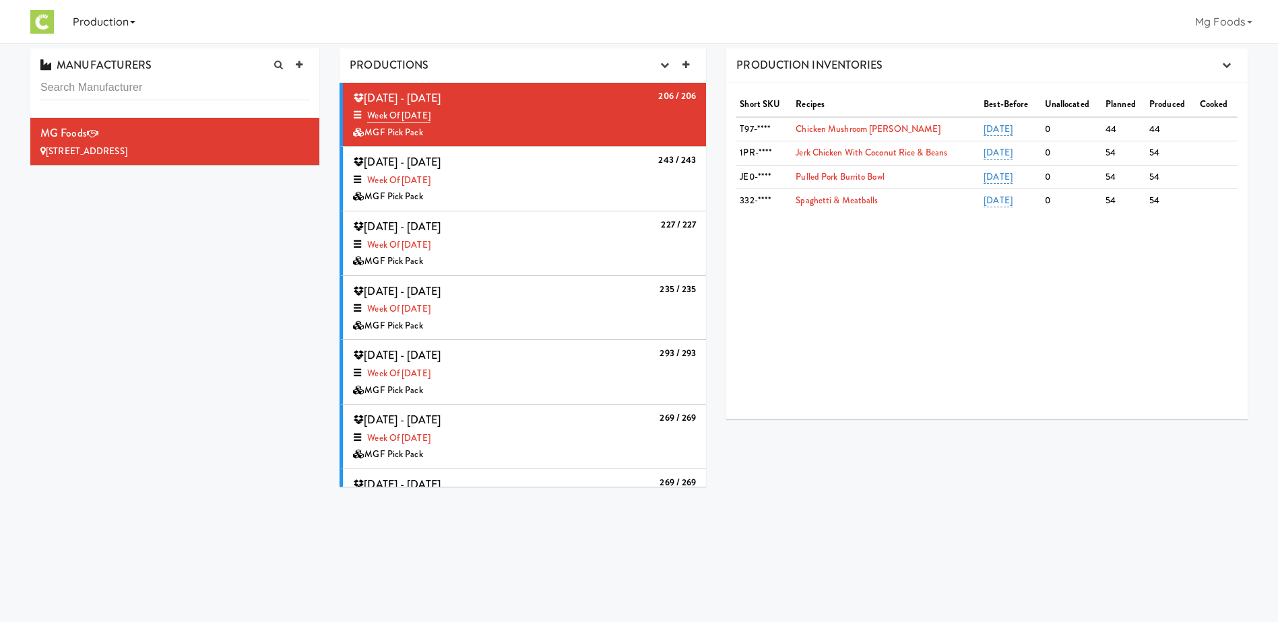
click at [87, 20] on link "Production" at bounding box center [103, 21] width 73 height 43
click at [92, 59] on link "Manufacturers" at bounding box center [121, 58] width 108 height 24
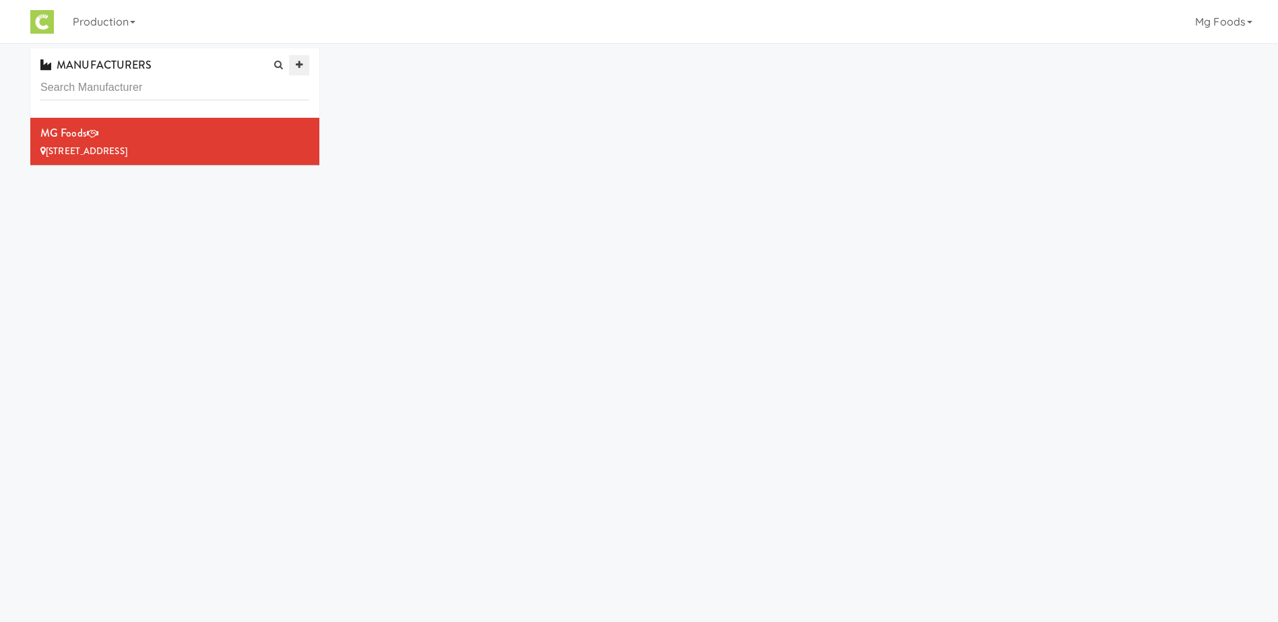
click at [297, 63] on icon at bounding box center [299, 65] width 7 height 9
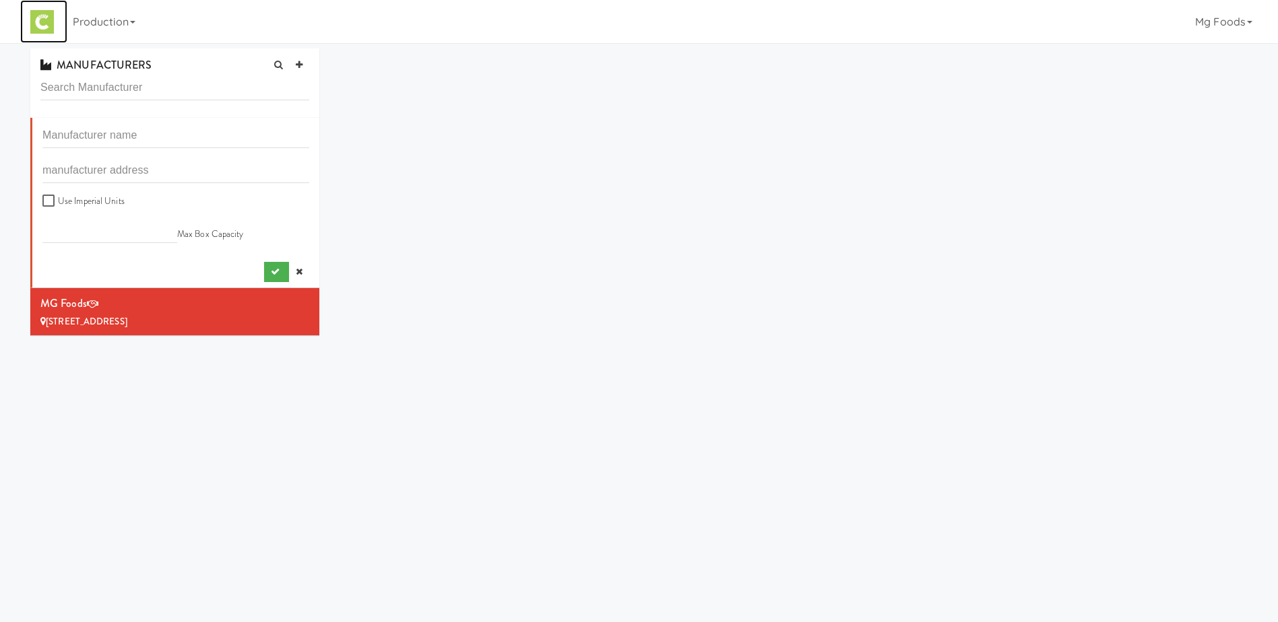
click at [30, 20] on link at bounding box center [43, 21] width 47 height 43
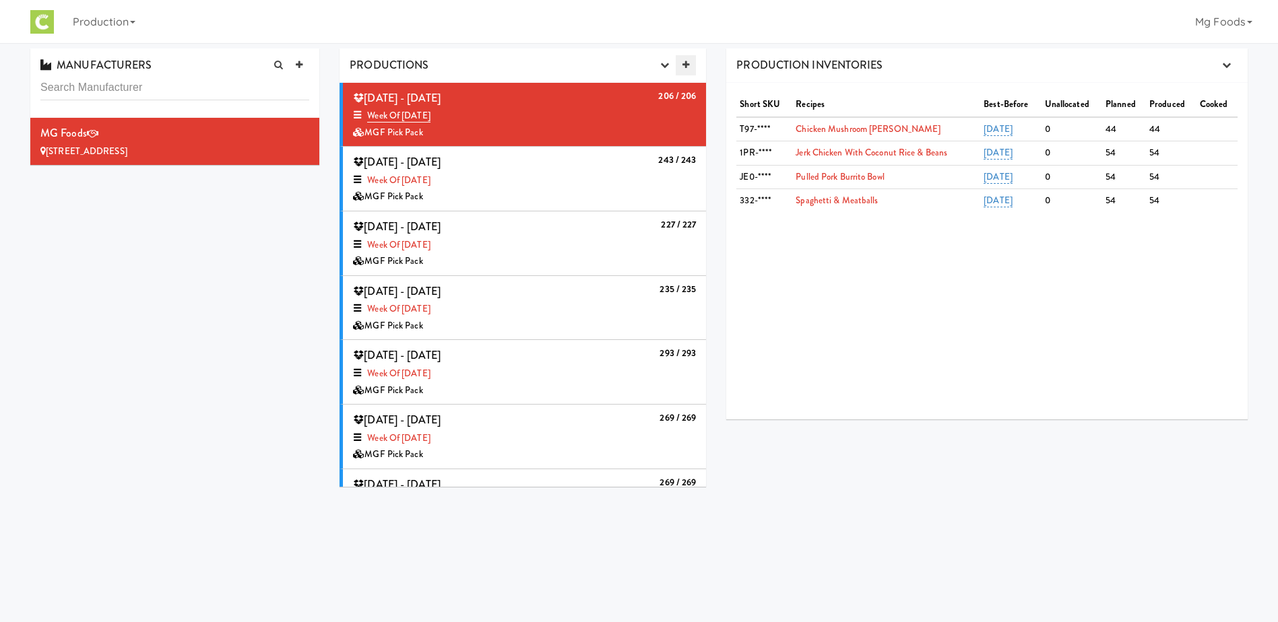
click at [684, 64] on icon at bounding box center [685, 65] width 7 height 9
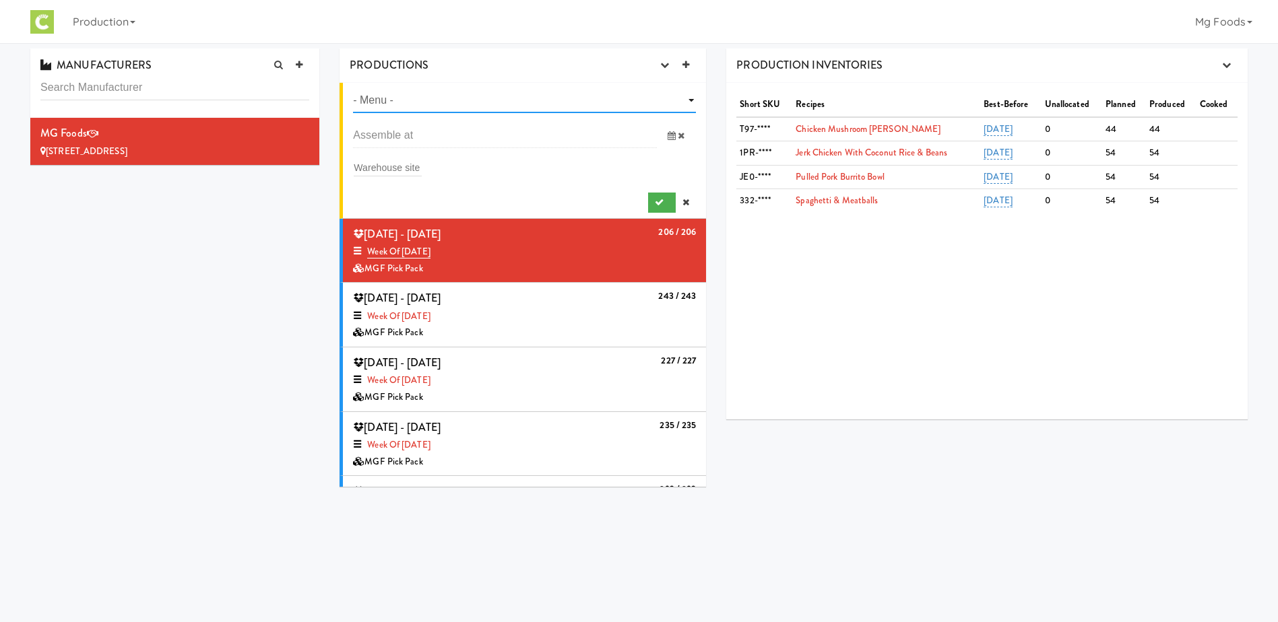
click at [433, 100] on select "- Menu - Week of [DATE] Week of [DATE] Week of [DATE] Week of [DATE] Week of [D…" at bounding box center [524, 100] width 343 height 25
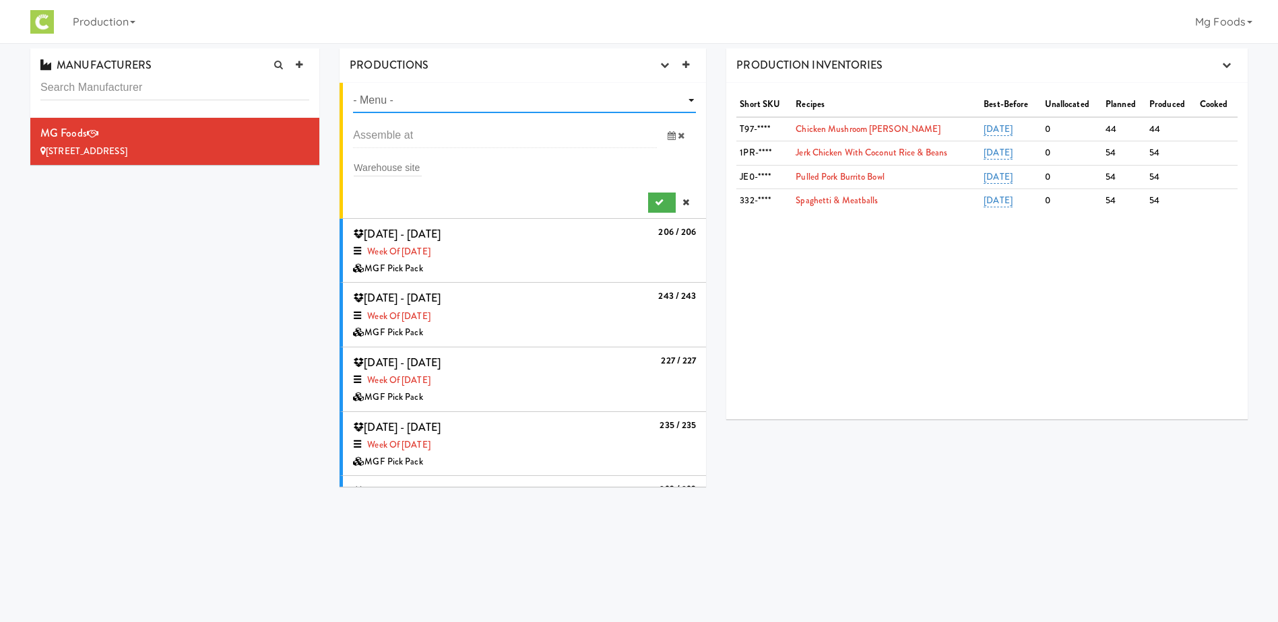
select select "number:1425"
click at [353, 88] on select "- Menu - Week of [DATE] Week of [DATE] Week of [DATE] Week of [DATE] Week of [D…" at bounding box center [524, 100] width 343 height 25
click at [395, 133] on input "text" at bounding box center [505, 135] width 304 height 25
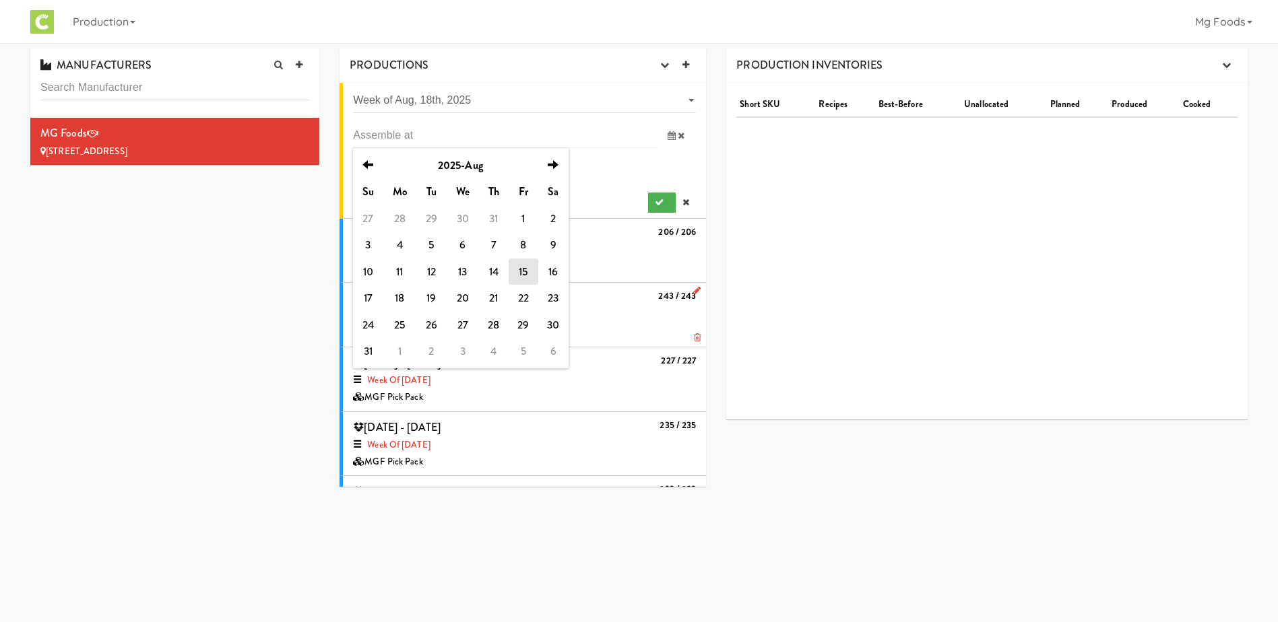
click at [429, 301] on td "19" at bounding box center [431, 298] width 30 height 27
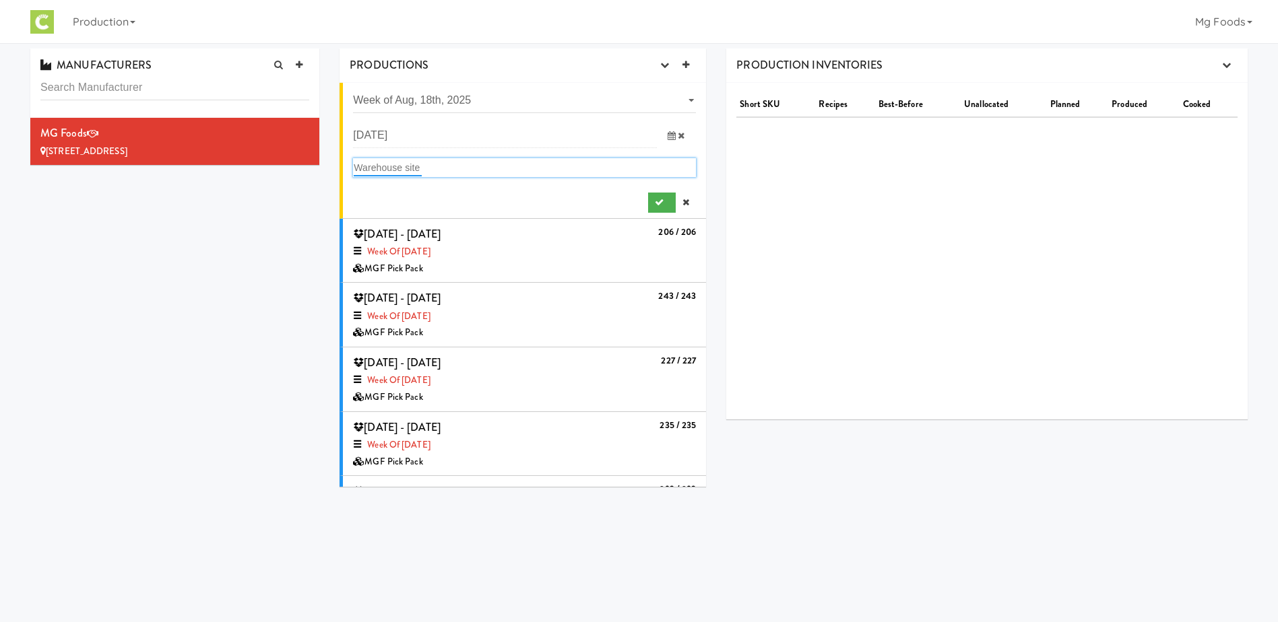
click at [403, 160] on input "text" at bounding box center [388, 168] width 68 height 18
click at [391, 170] on input "text" at bounding box center [388, 168] width 68 height 18
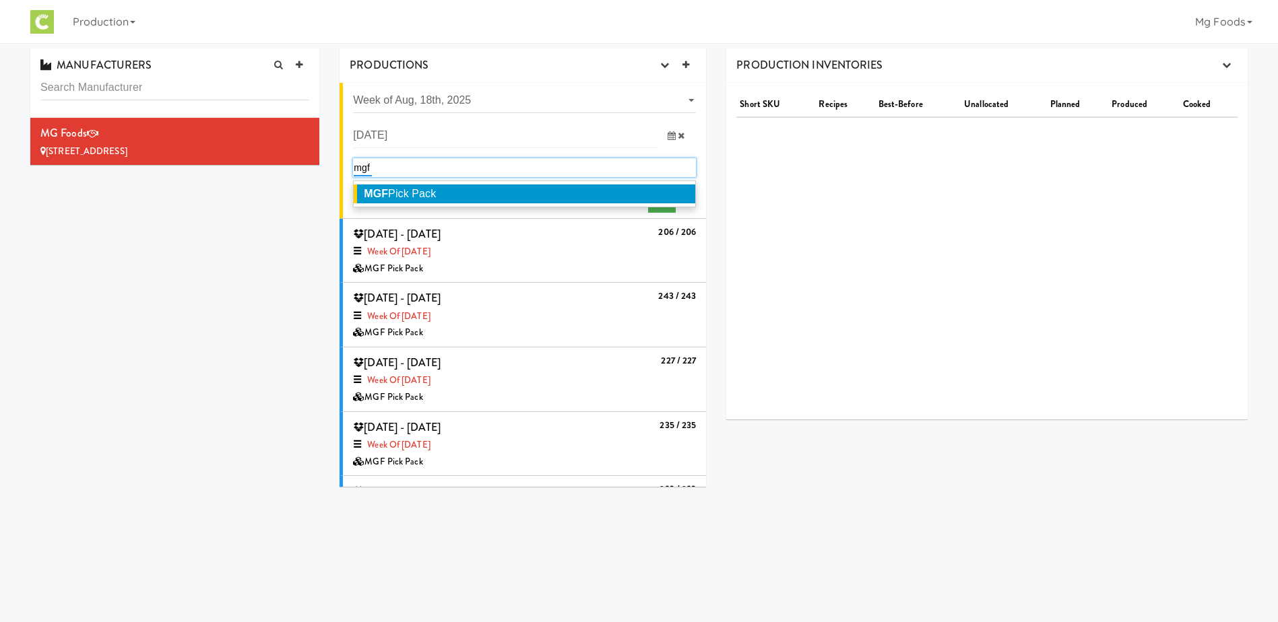
type input "mgf"
click at [396, 197] on span "MGF Pick Pack" at bounding box center [400, 193] width 72 height 11
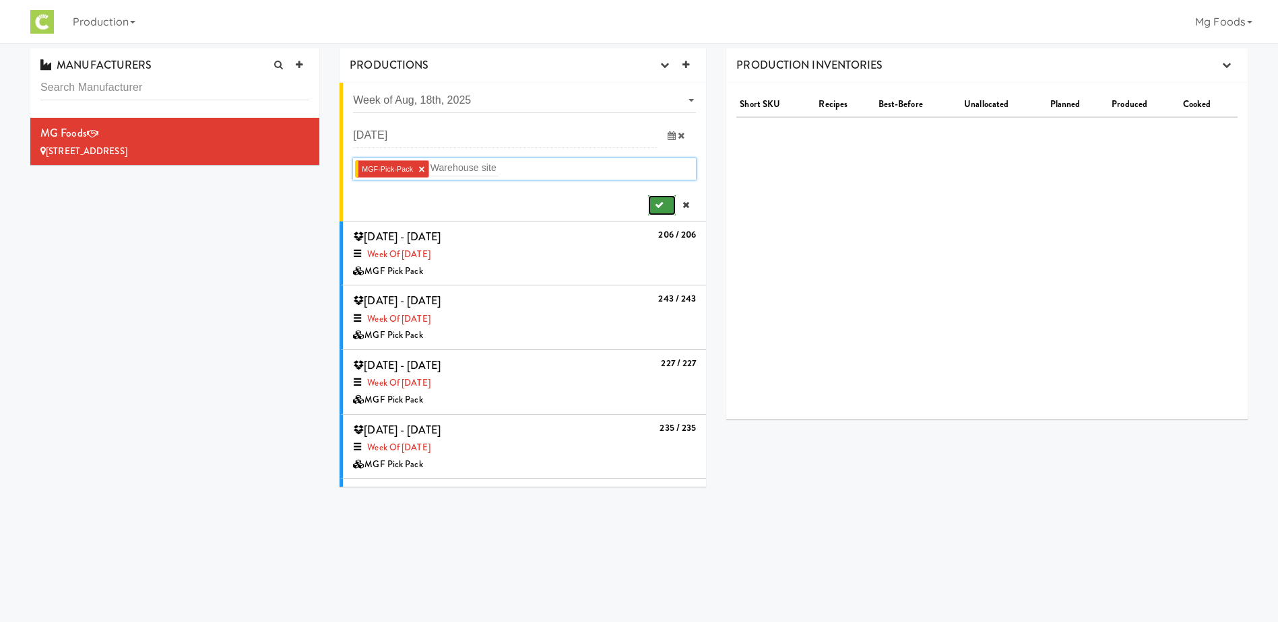
click at [655, 203] on icon "submit" at bounding box center [659, 205] width 9 height 9
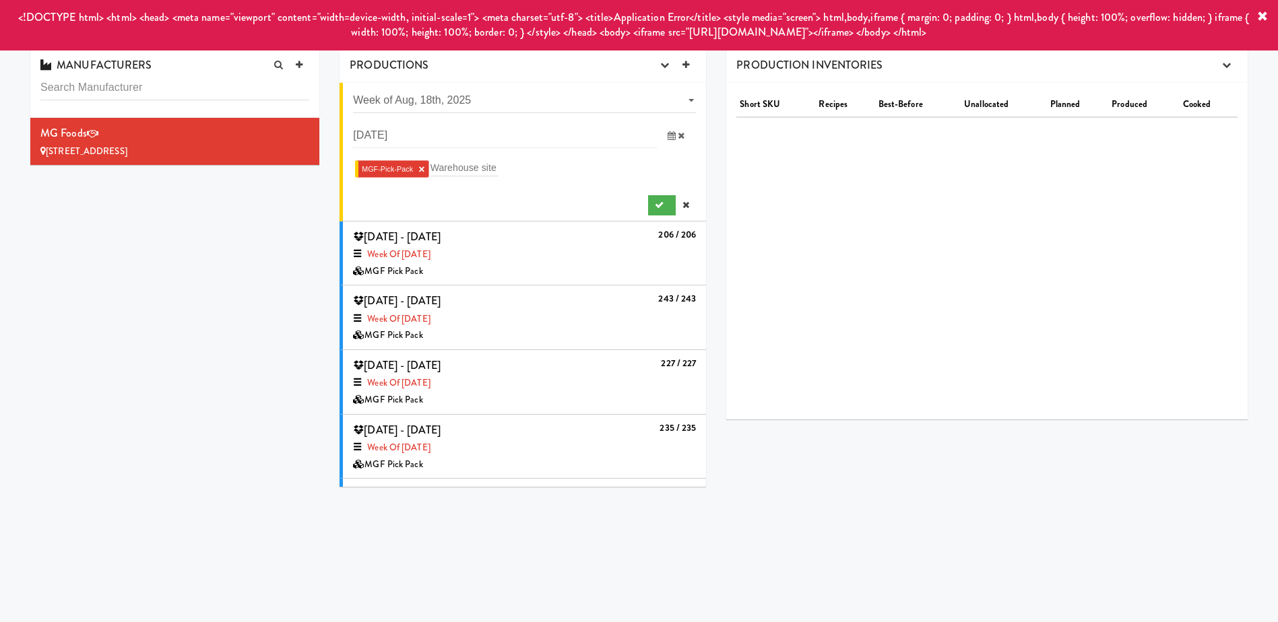
click at [1261, 13] on icon at bounding box center [1262, 16] width 11 height 11
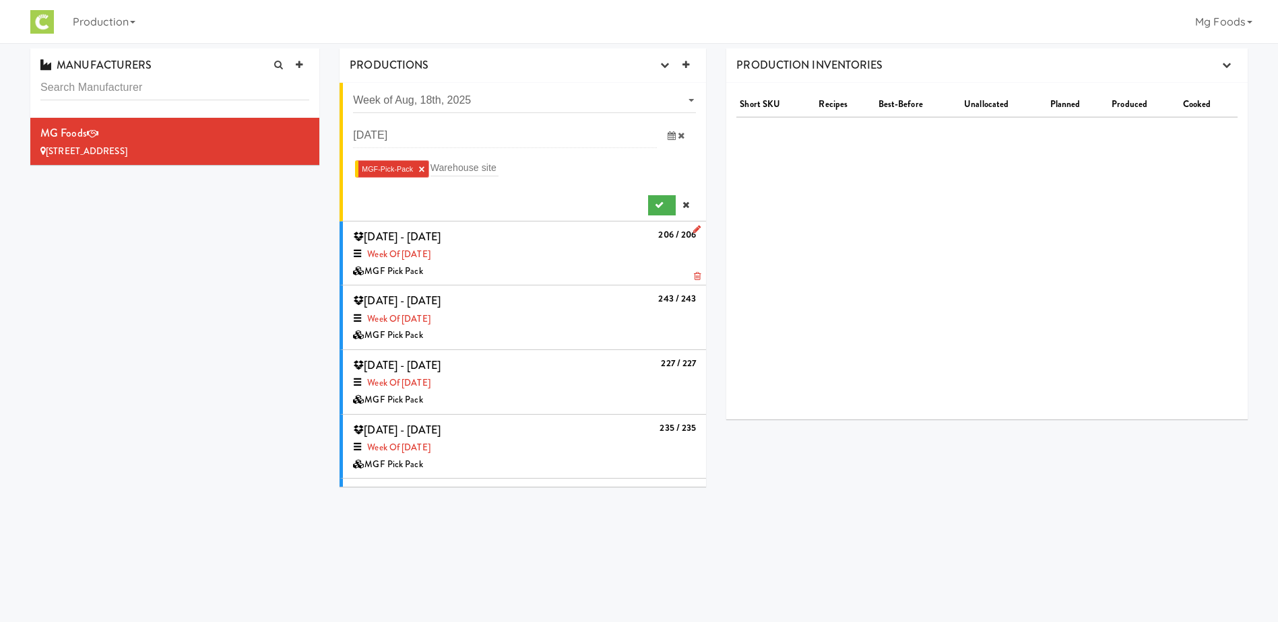
click at [693, 228] on icon at bounding box center [696, 229] width 7 height 9
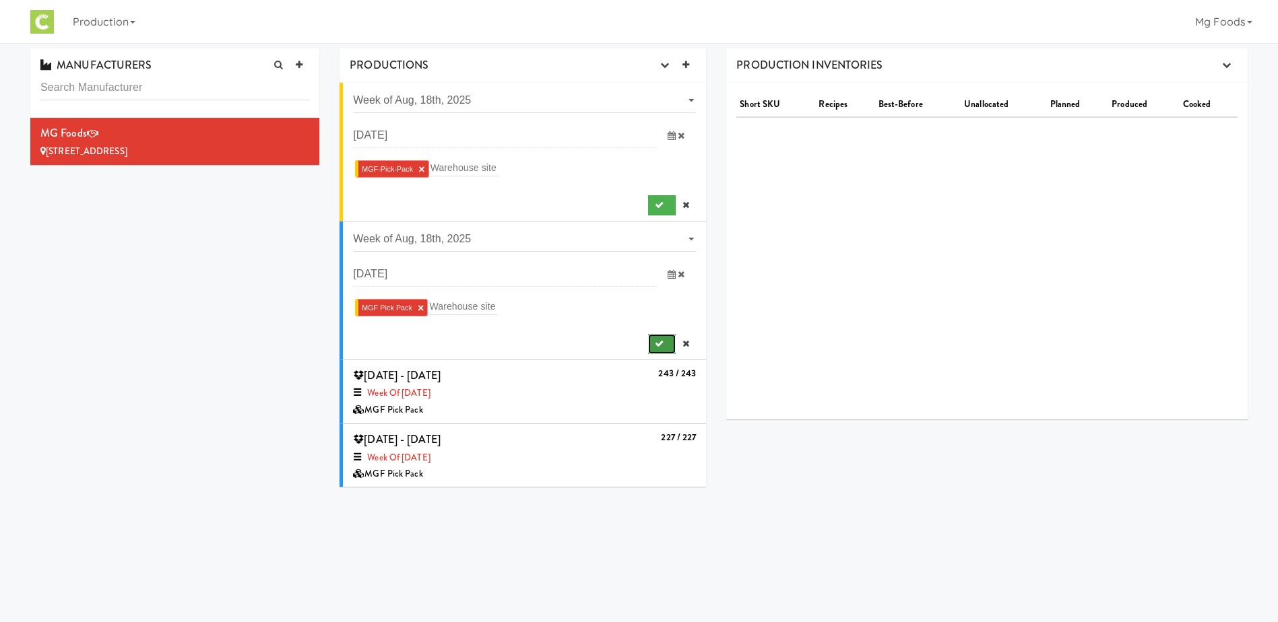
click at [655, 341] on icon "submit" at bounding box center [659, 343] width 9 height 9
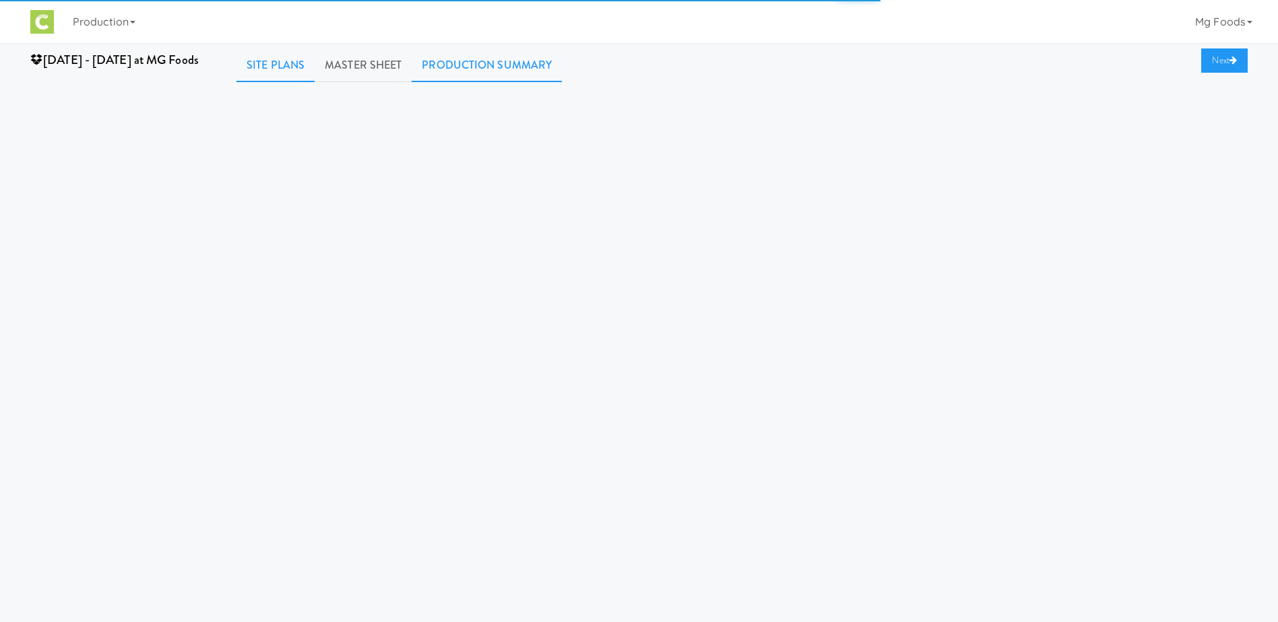
click at [482, 63] on link "Production Summary" at bounding box center [486, 65] width 150 height 34
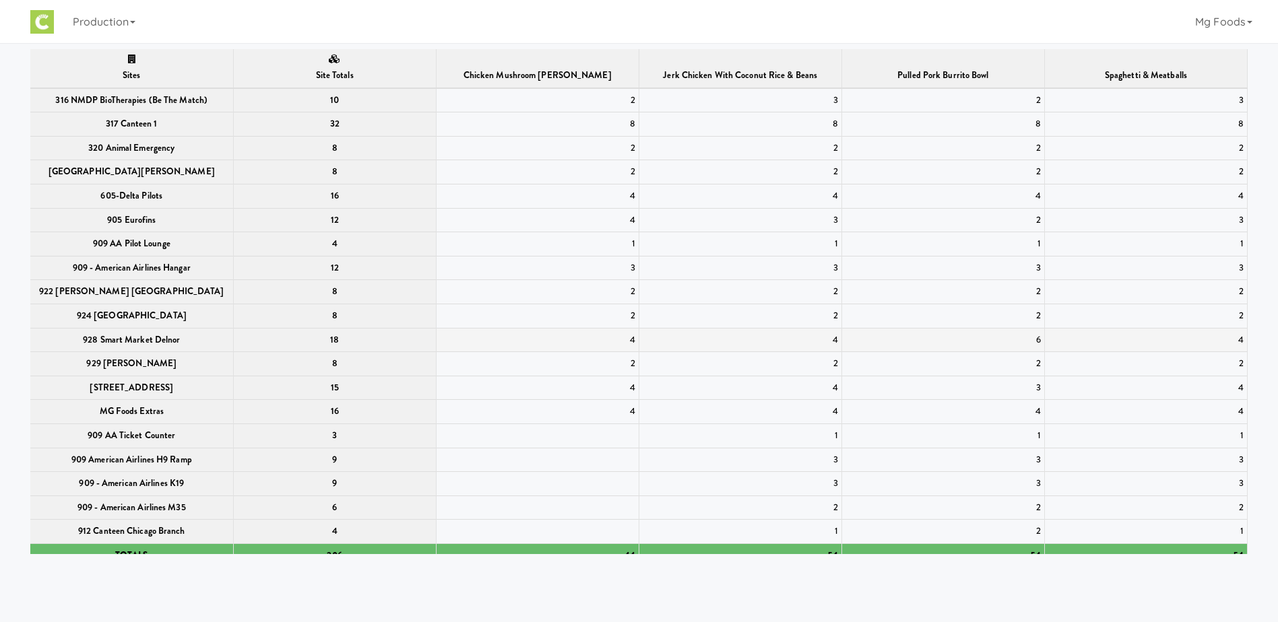
scroll to position [39, 0]
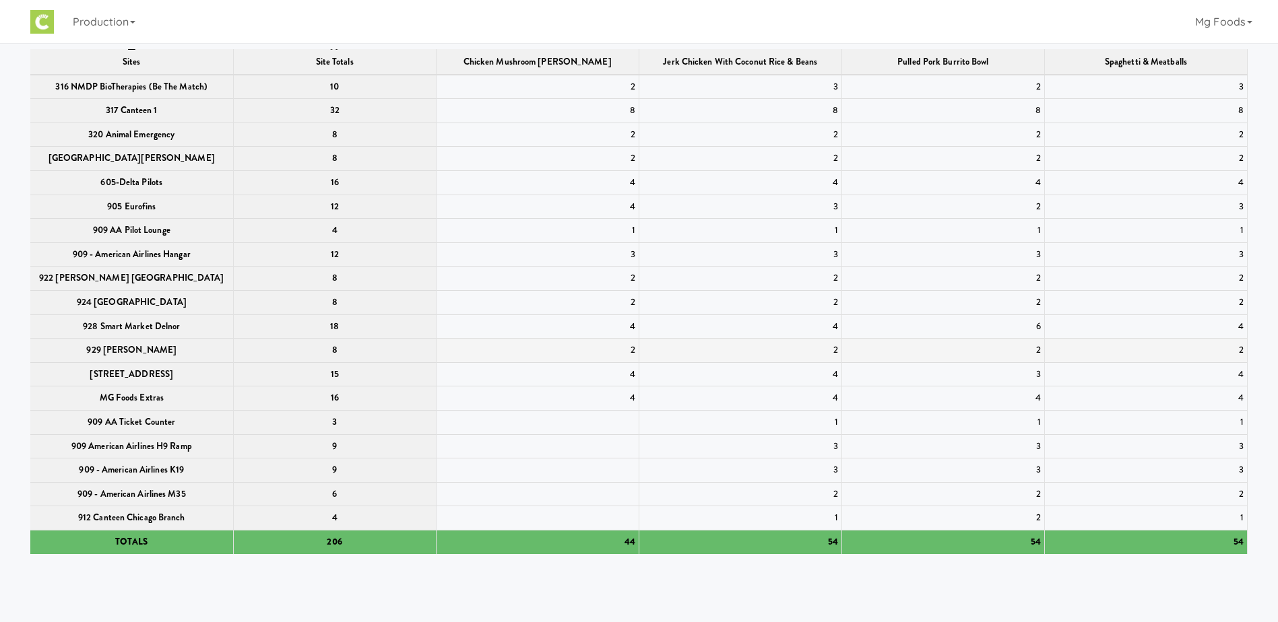
drag, startPoint x: 350, startPoint y: 358, endPoint x: 335, endPoint y: 348, distance: 18.5
click at [351, 357] on th "8" at bounding box center [334, 351] width 203 height 24
click at [334, 320] on th "18" at bounding box center [334, 327] width 203 height 24
click at [345, 294] on th "8" at bounding box center [334, 303] width 203 height 24
drag, startPoint x: 556, startPoint y: 221, endPoint x: 657, endPoint y: 224, distance: 100.4
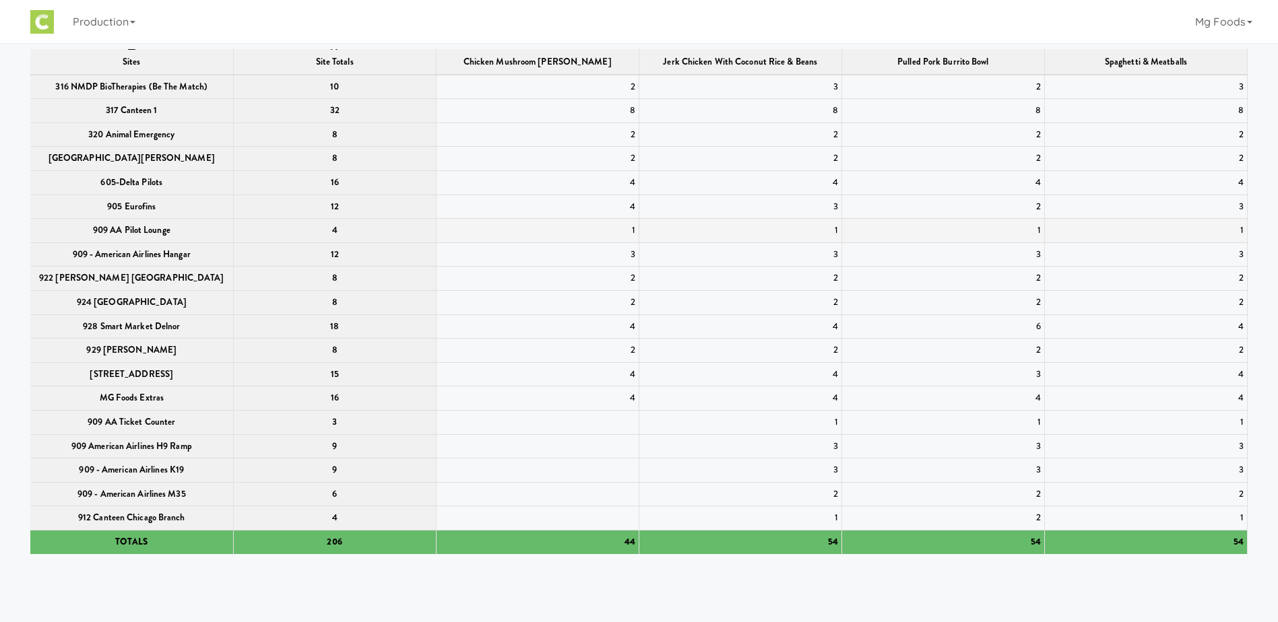
click at [558, 221] on td "1" at bounding box center [537, 231] width 203 height 24
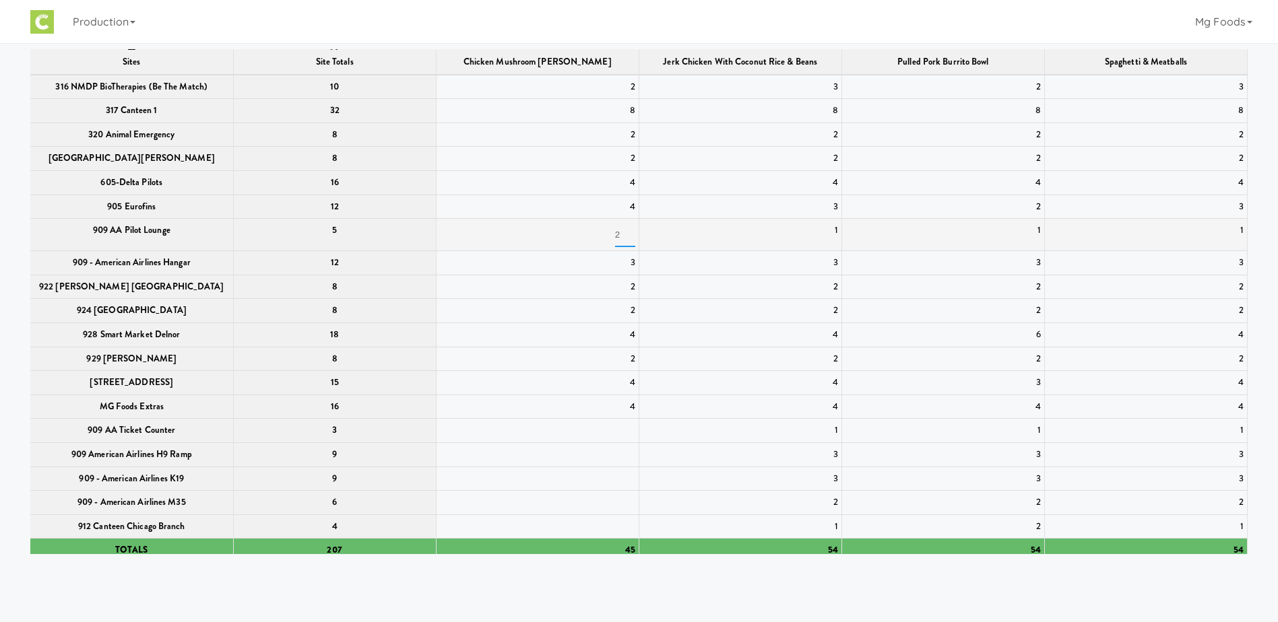
click at [626, 232] on input "2" at bounding box center [625, 234] width 20 height 25
type input "1"
click at [625, 238] on input "1" at bounding box center [625, 234] width 20 height 25
click at [584, 269] on div "3" at bounding box center [537, 263] width 195 height 17
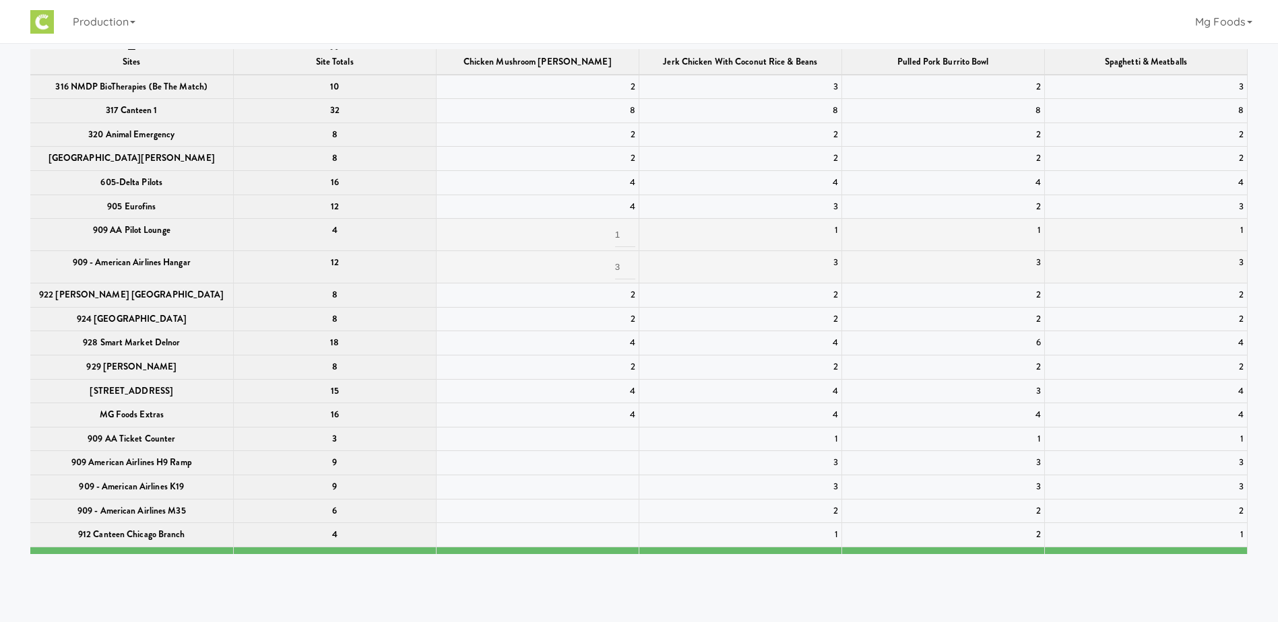
click at [404, 232] on th "4" at bounding box center [334, 235] width 203 height 32
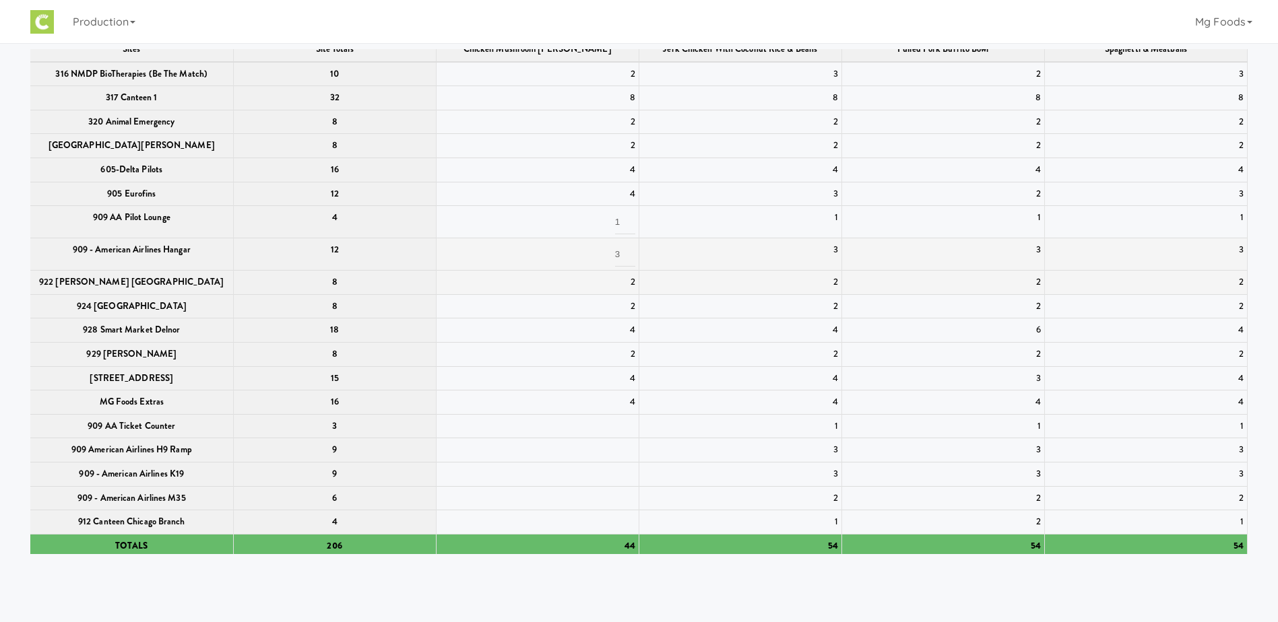
scroll to position [55, 0]
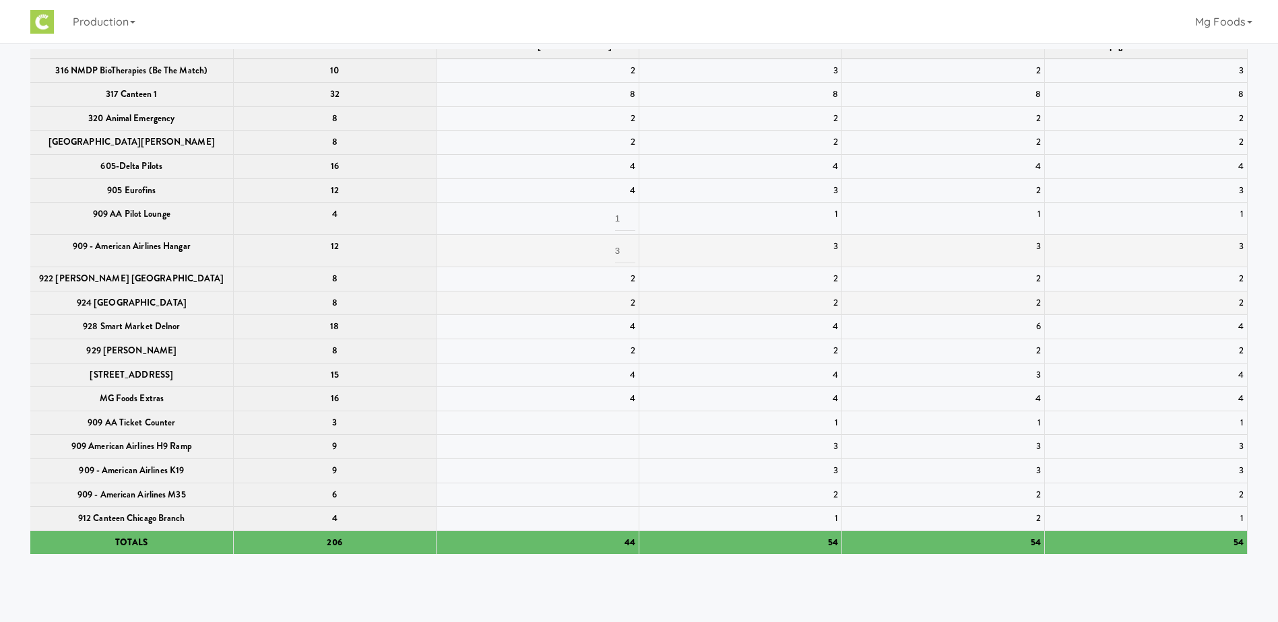
click at [598, 296] on div "2" at bounding box center [537, 303] width 195 height 17
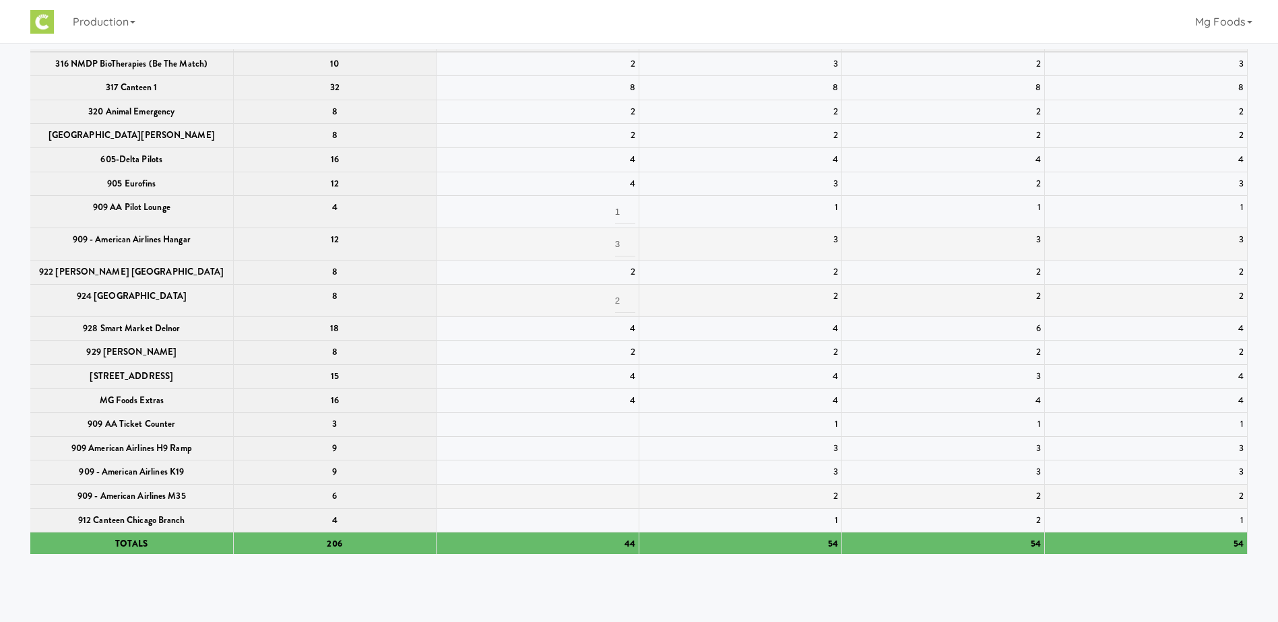
scroll to position [64, 0]
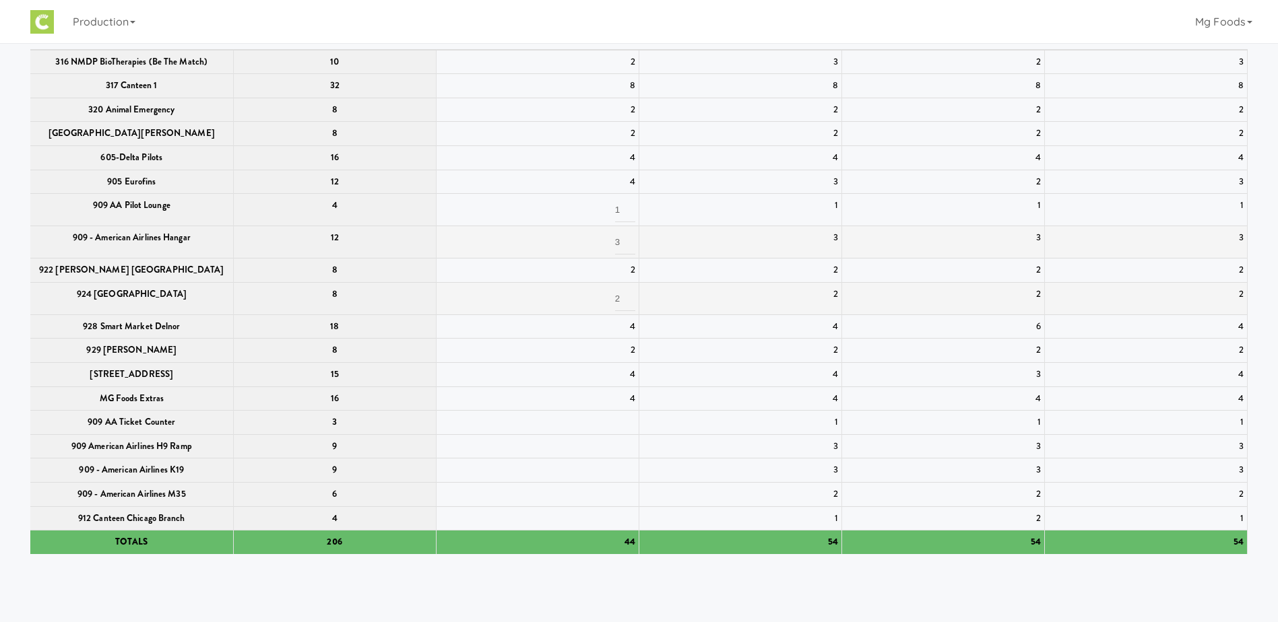
click at [532, 560] on body "Okay Okay Select date: previous 2025-Aug next Su Mo Tu We Th Fr Sa 27 28 29 30 …" at bounding box center [639, 311] width 1278 height 622
click at [546, 563] on body "Okay Okay Select date: previous 2025-Aug next Su Mo Tu We Th Fr Sa 27 28 29 30 …" at bounding box center [639, 311] width 1278 height 622
click at [563, 329] on div "4" at bounding box center [537, 327] width 195 height 17
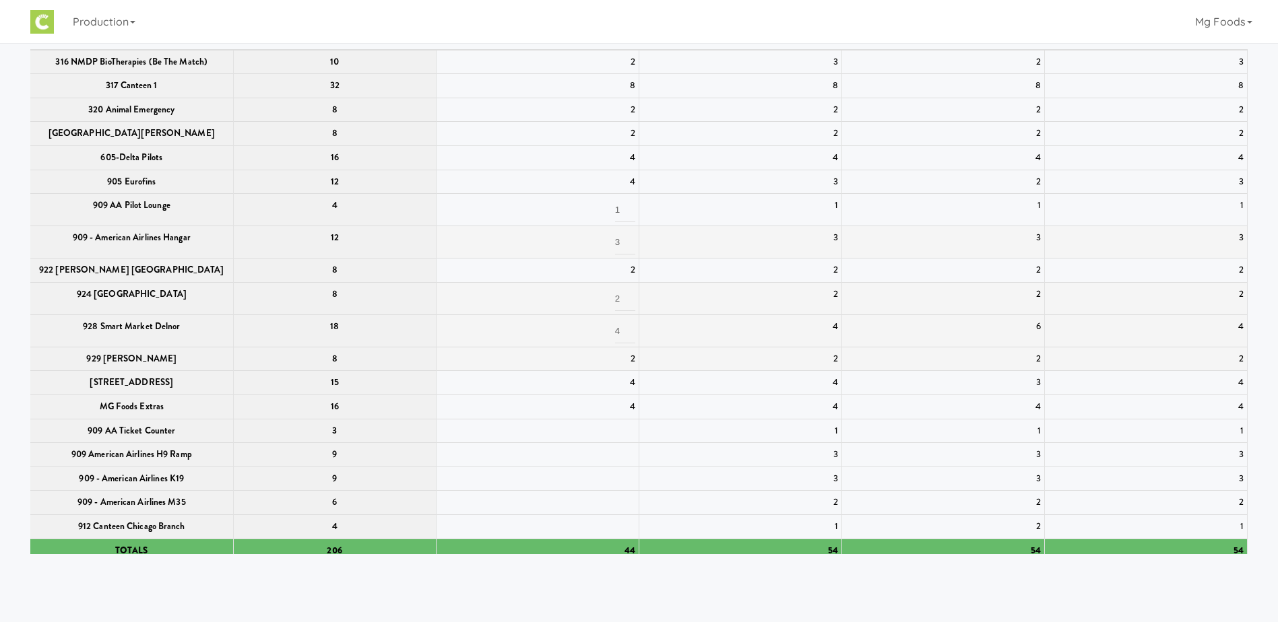
click at [557, 362] on div "2" at bounding box center [537, 359] width 195 height 17
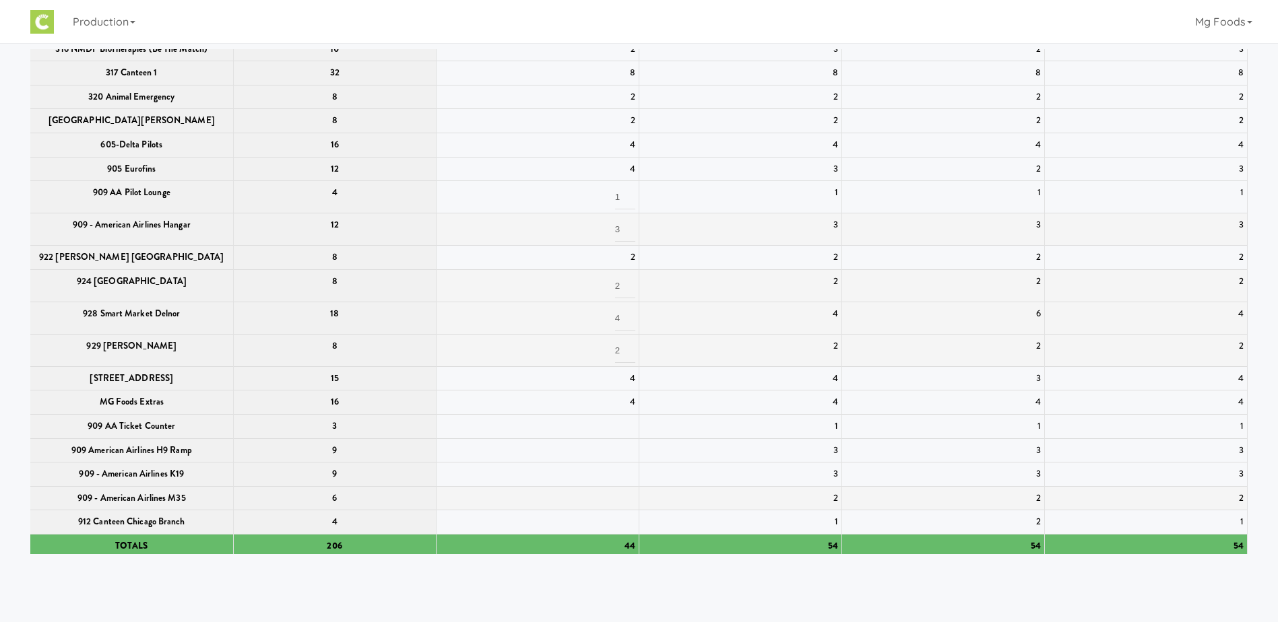
scroll to position [81, 0]
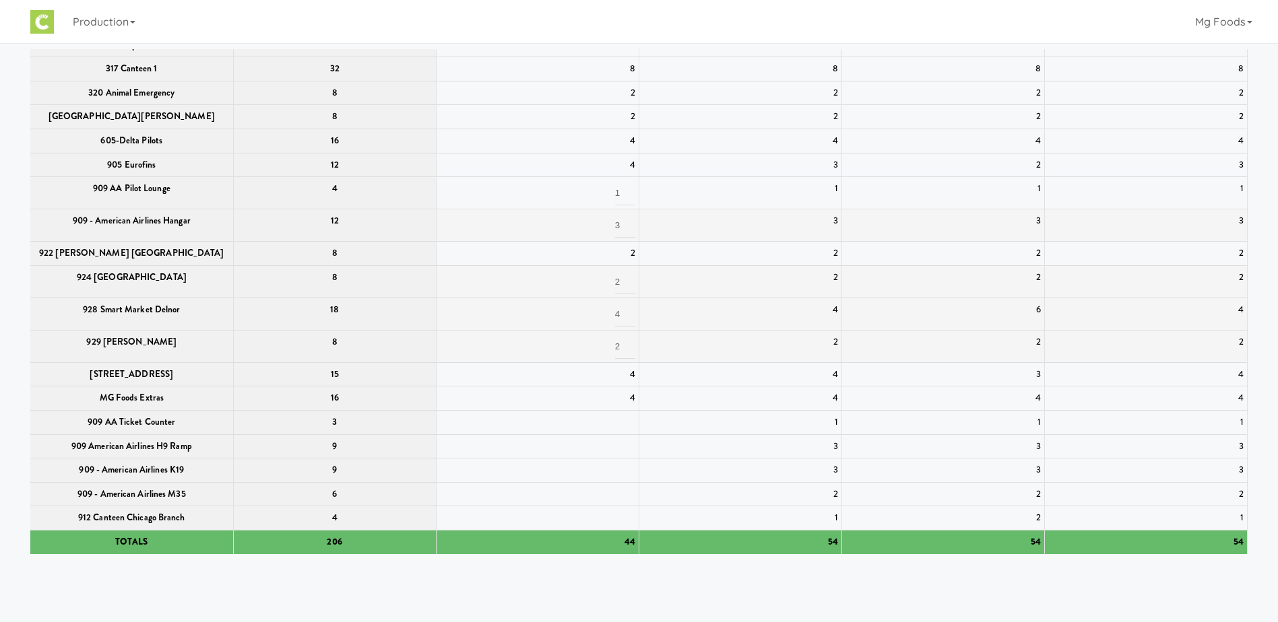
click at [579, 546] on td "44" at bounding box center [537, 543] width 203 height 24
click at [318, 544] on th "206" at bounding box center [334, 543] width 203 height 24
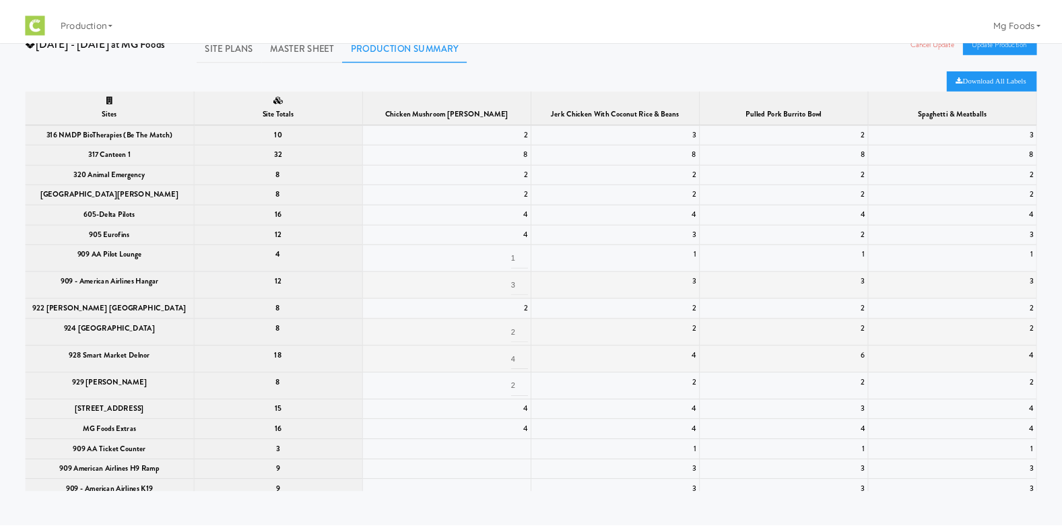
scroll to position [0, 0]
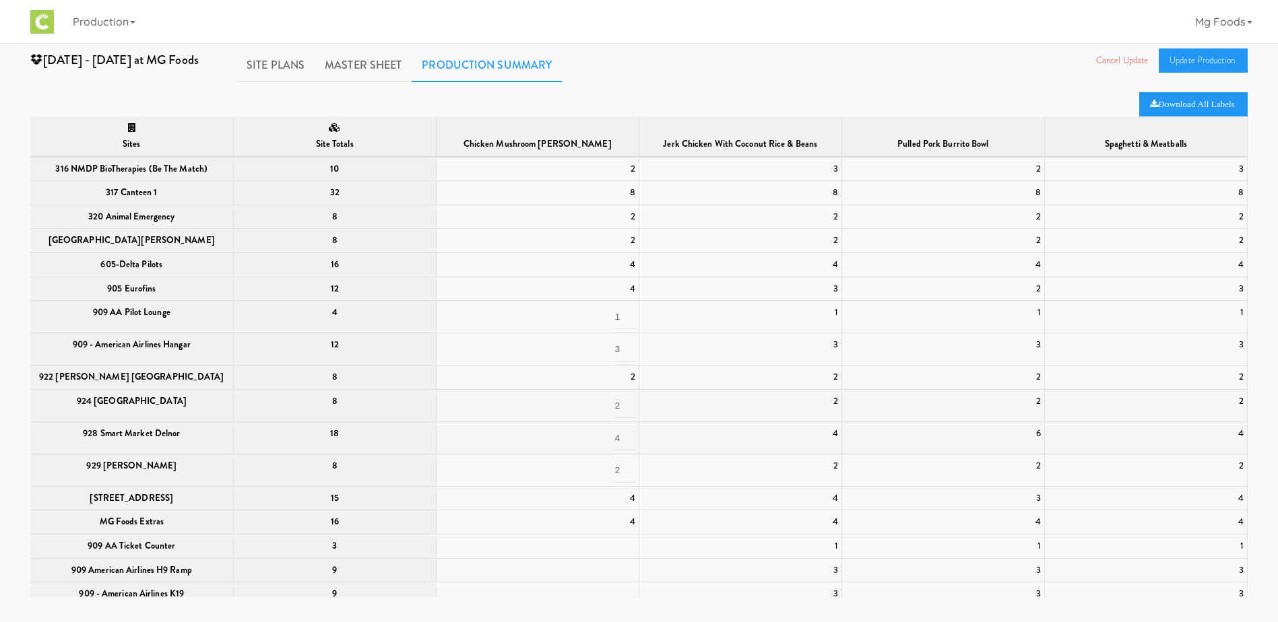
click at [568, 143] on span "Chicken Mushroom [PERSON_NAME]" at bounding box center [537, 143] width 148 height 13
click at [1197, 59] on link "Update Production" at bounding box center [1202, 60] width 89 height 24
click at [981, 86] on div "Tuesday - Aug 19 at MG Foods Site Plans Master Sheet Production Summary Cancel …" at bounding box center [639, 322] width 1278 height 549
click at [1179, 61] on link "Update Production" at bounding box center [1202, 60] width 89 height 24
click at [1195, 61] on link "Update Production" at bounding box center [1202, 60] width 89 height 24
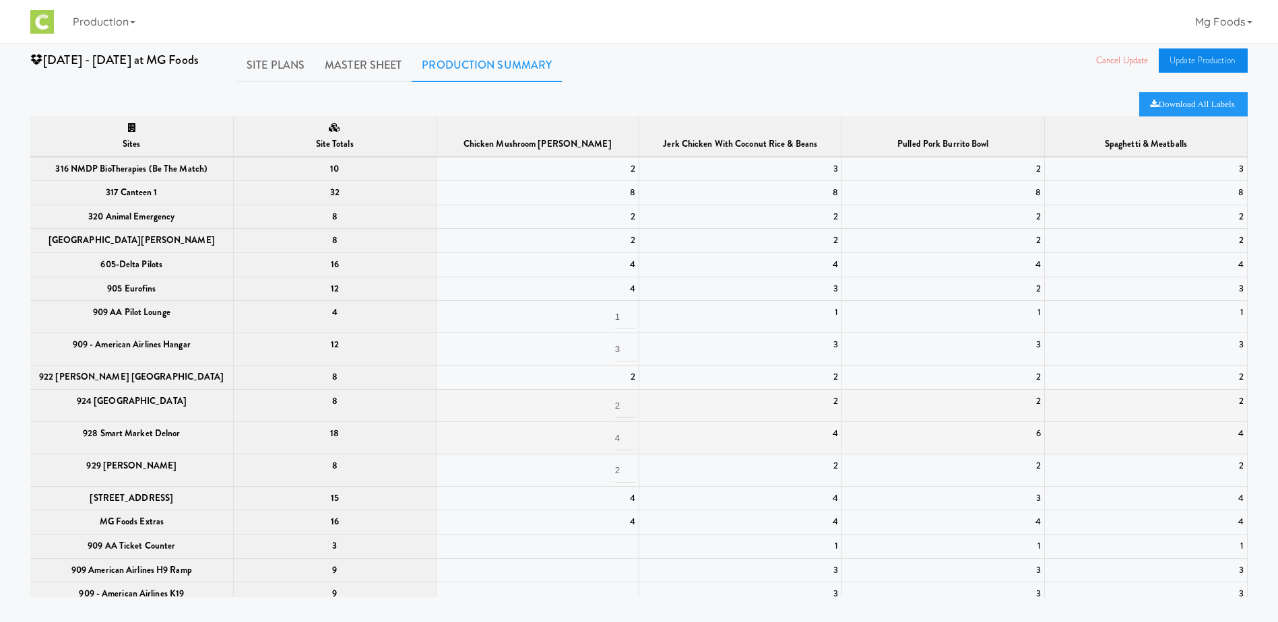
click at [1205, 59] on link "Update Production" at bounding box center [1202, 60] width 89 height 24
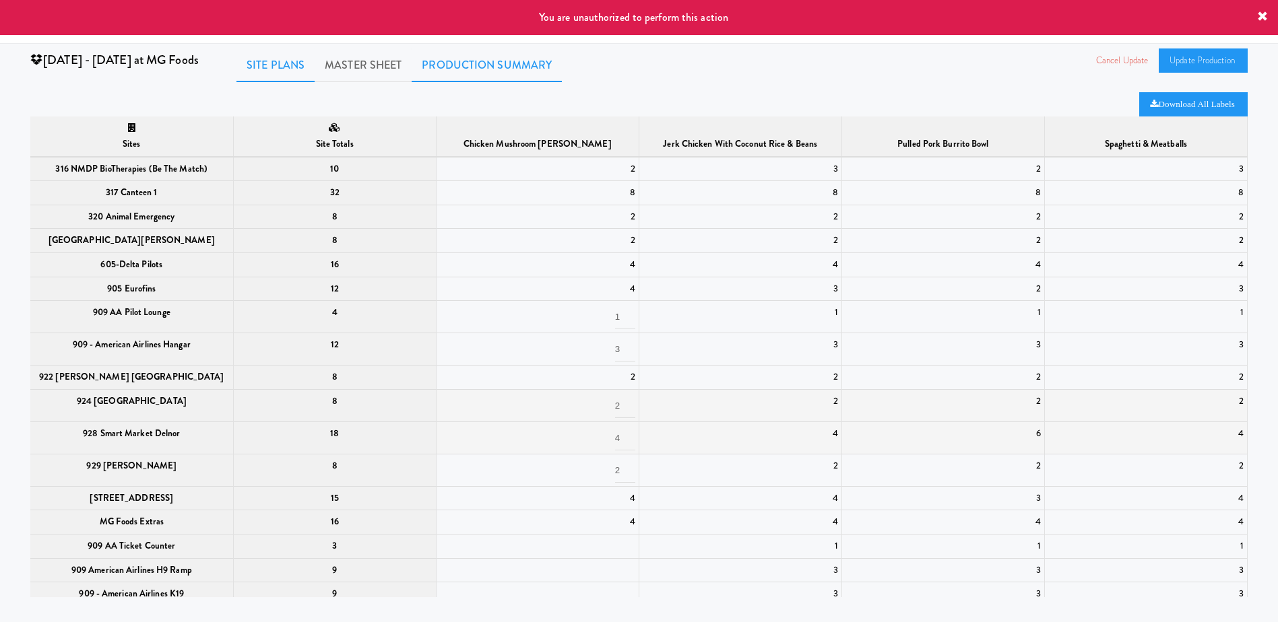
click at [311, 68] on link "Site Plans" at bounding box center [275, 65] width 78 height 34
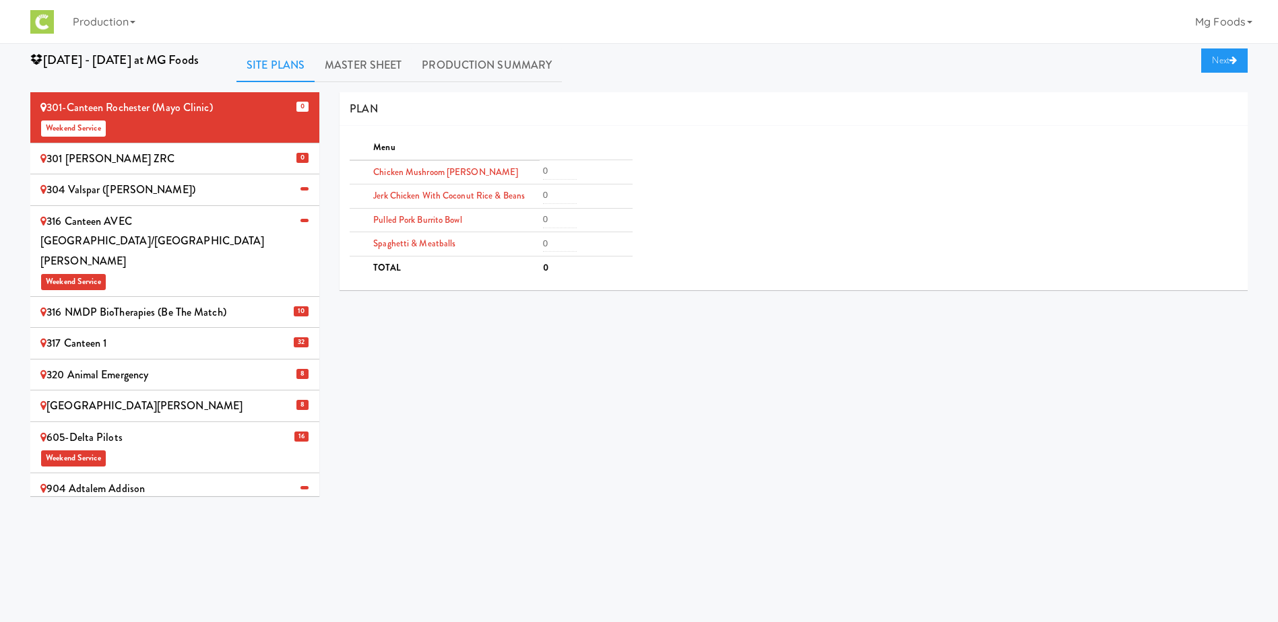
click at [198, 161] on div "301 [PERSON_NAME] ZRC" at bounding box center [174, 159] width 269 height 20
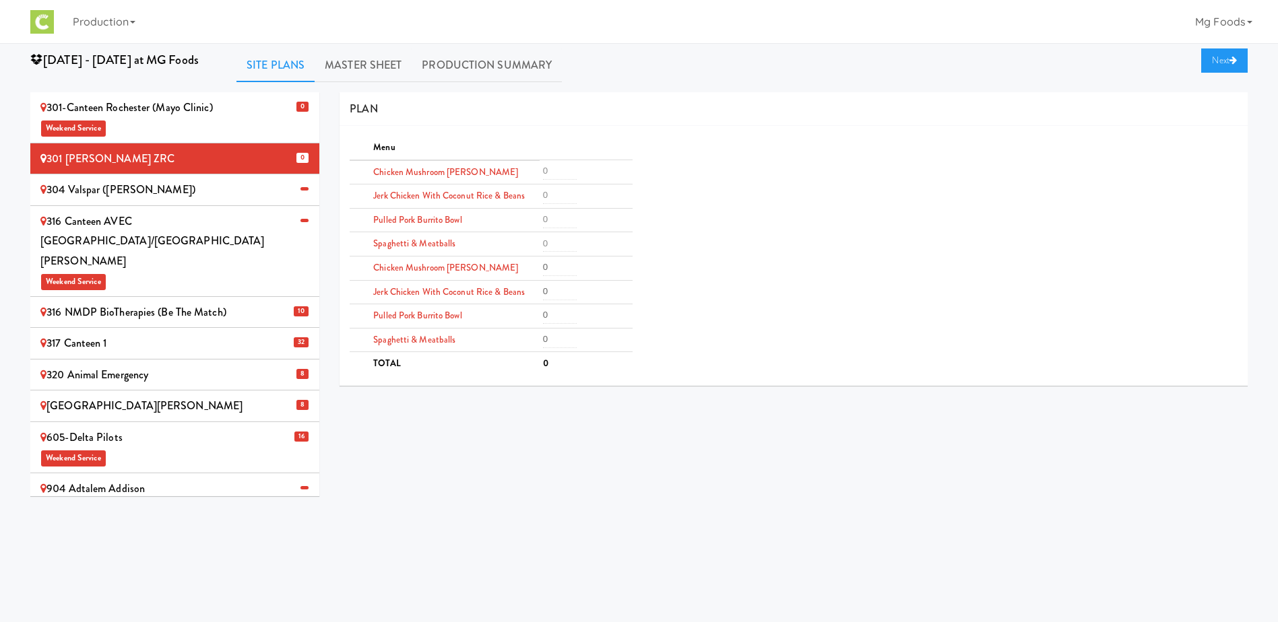
click at [186, 187] on div "304 Valspar ([PERSON_NAME])" at bounding box center [174, 190] width 269 height 20
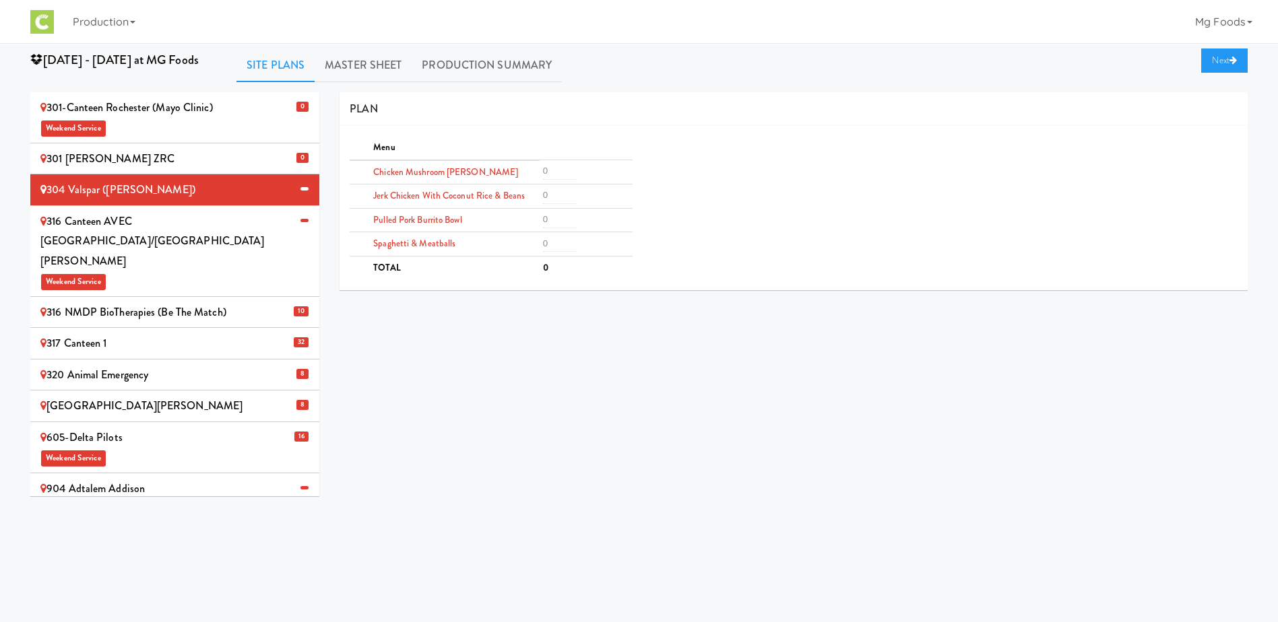
click at [640, 170] on div "Menu Chicken Mushroom Alfredo Jerk Chicken with Coconut Rice & Beans Pulled Por…" at bounding box center [490, 208] width 302 height 144
click at [549, 268] on td "0" at bounding box center [585, 269] width 93 height 24
